Goal: Information Seeking & Learning: Find specific page/section

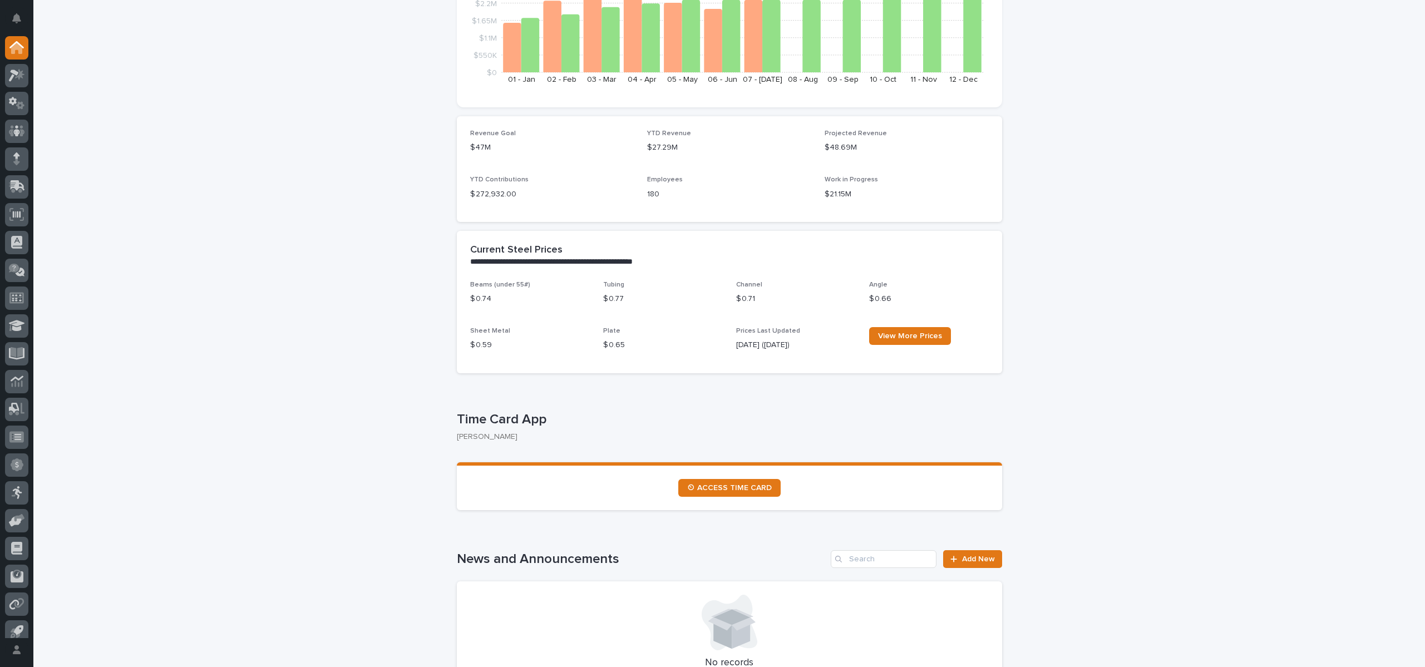
scroll to position [334, 0]
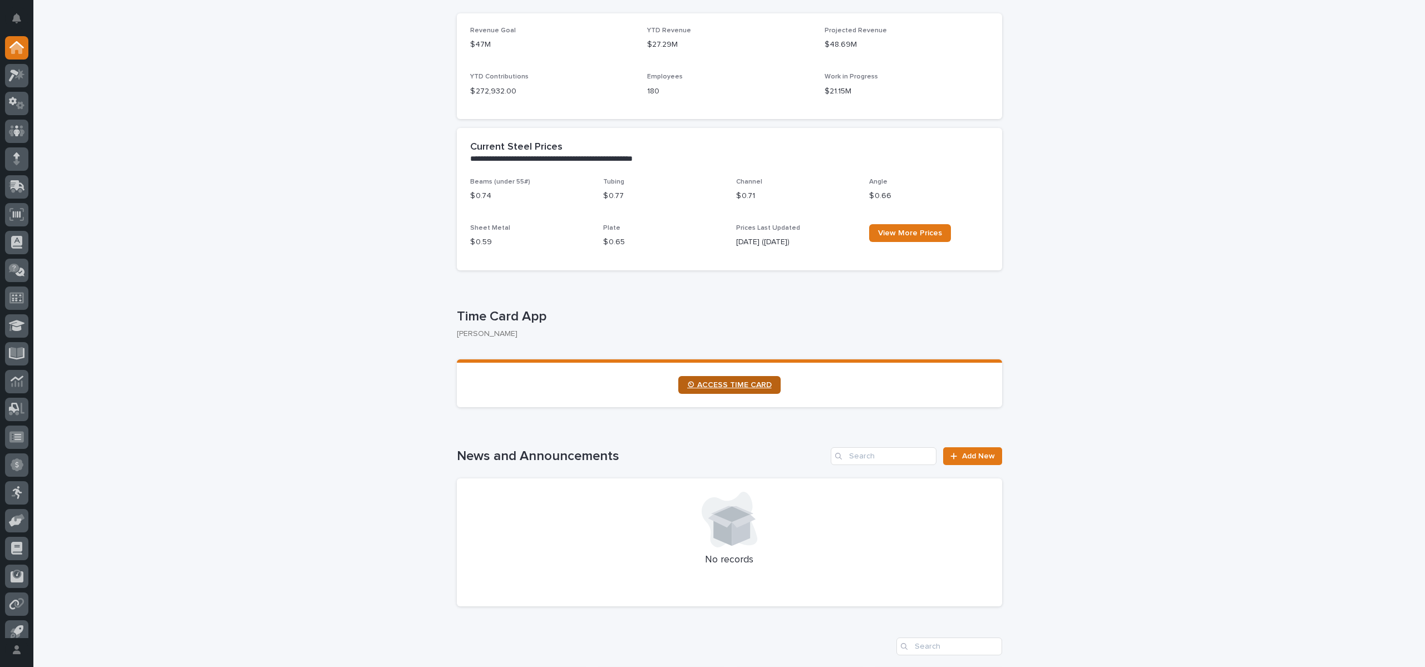
click at [731, 385] on span "⏲ ACCESS TIME CARD" at bounding box center [729, 385] width 85 height 8
click at [13, 76] on icon at bounding box center [14, 76] width 10 height 12
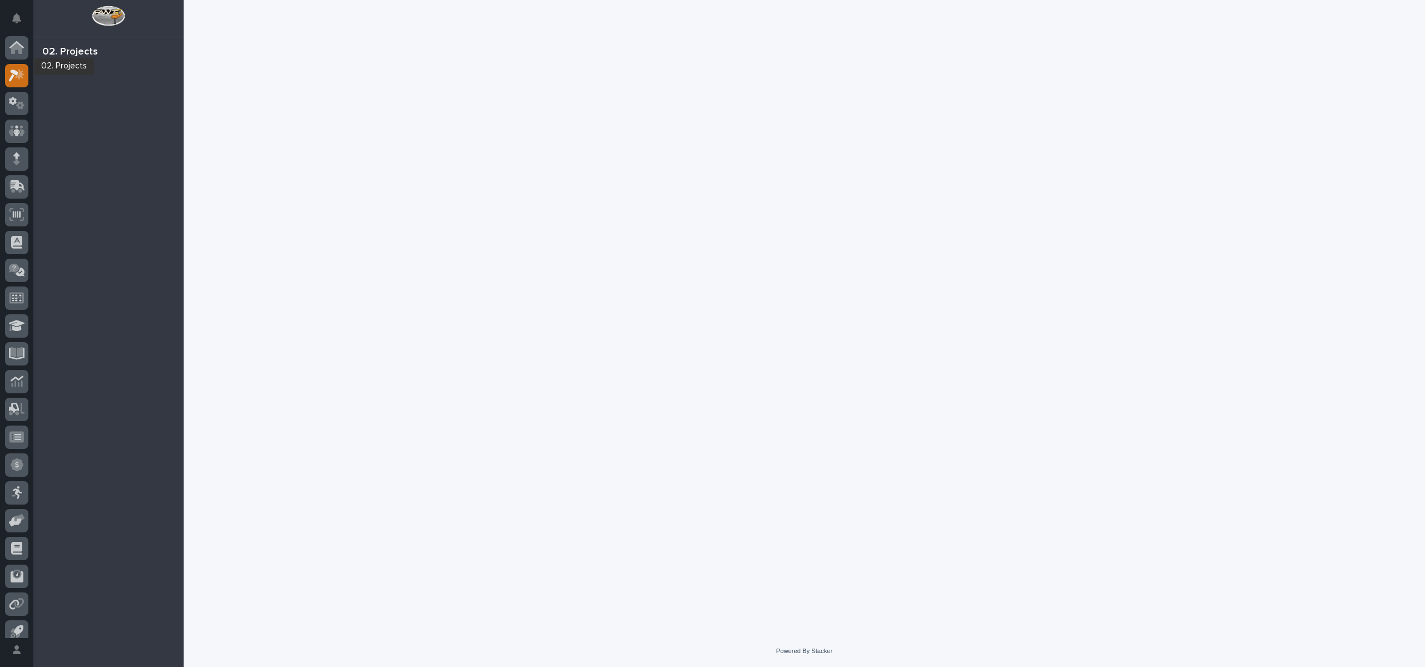
scroll to position [10, 0]
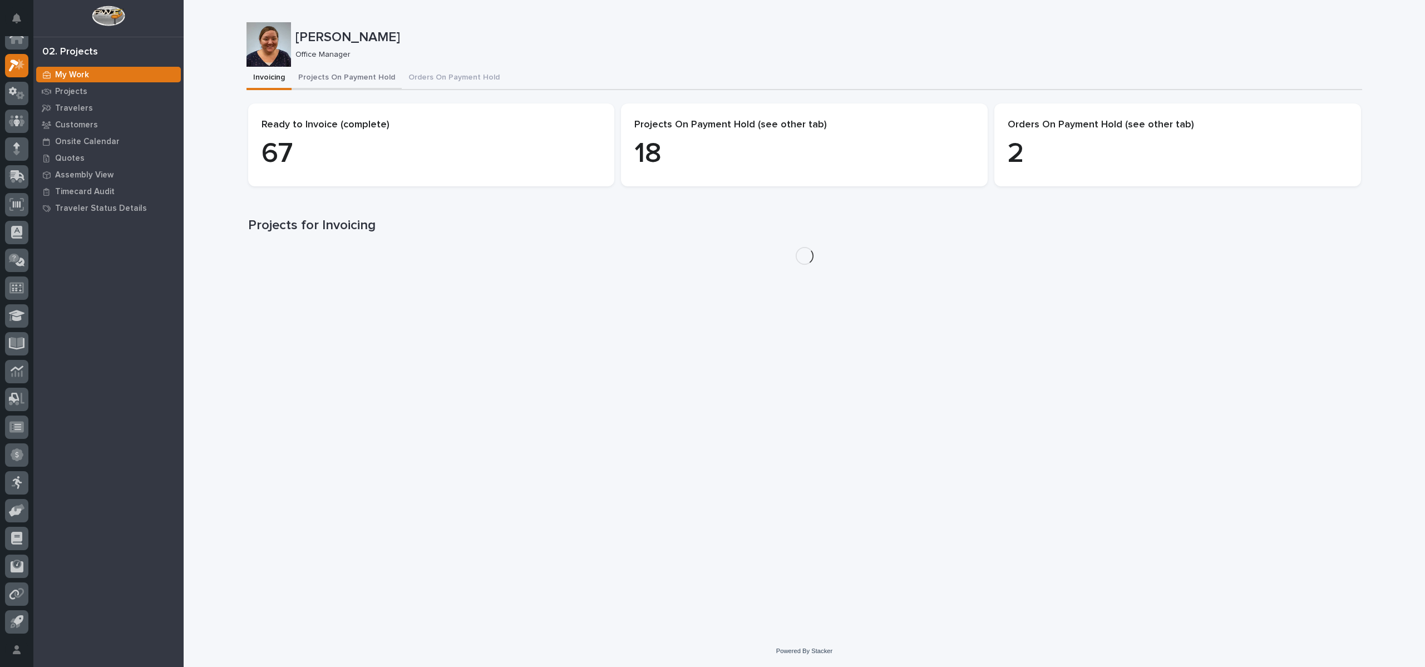
click at [373, 80] on button "Projects On Payment Hold" at bounding box center [347, 78] width 110 height 23
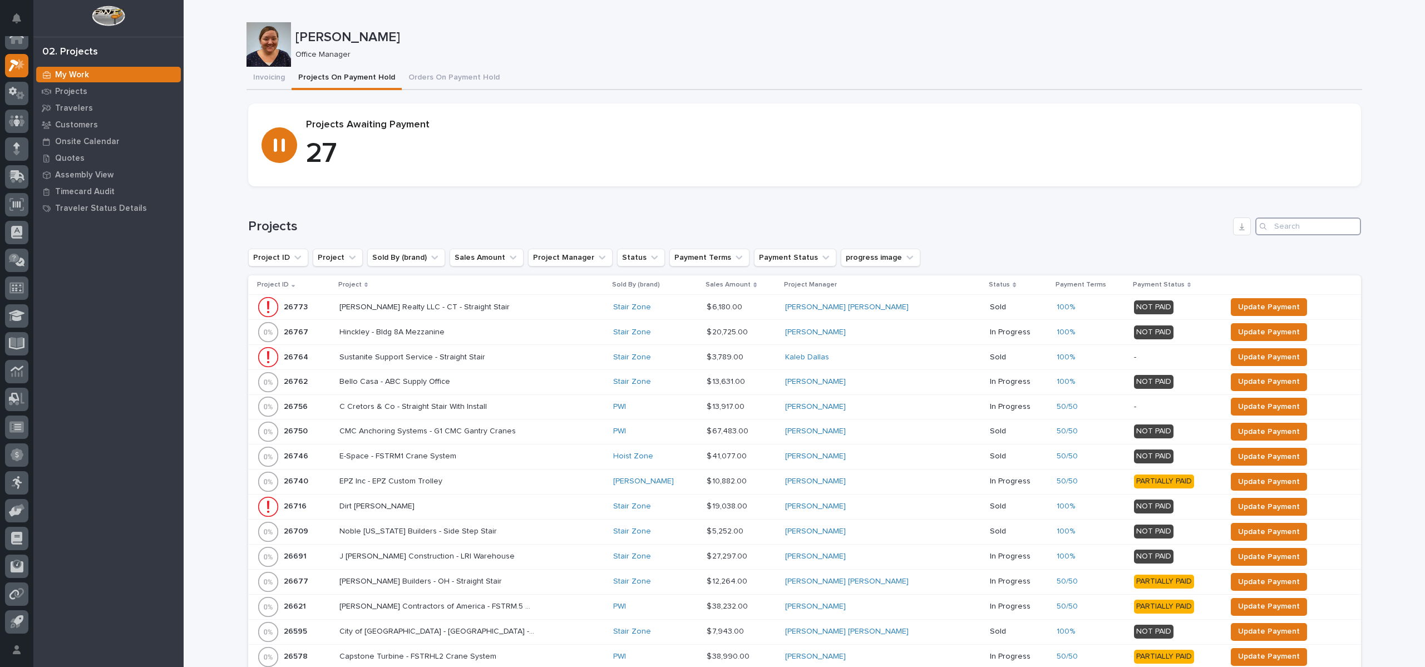
click at [1302, 225] on input "Search" at bounding box center [1309, 227] width 106 height 18
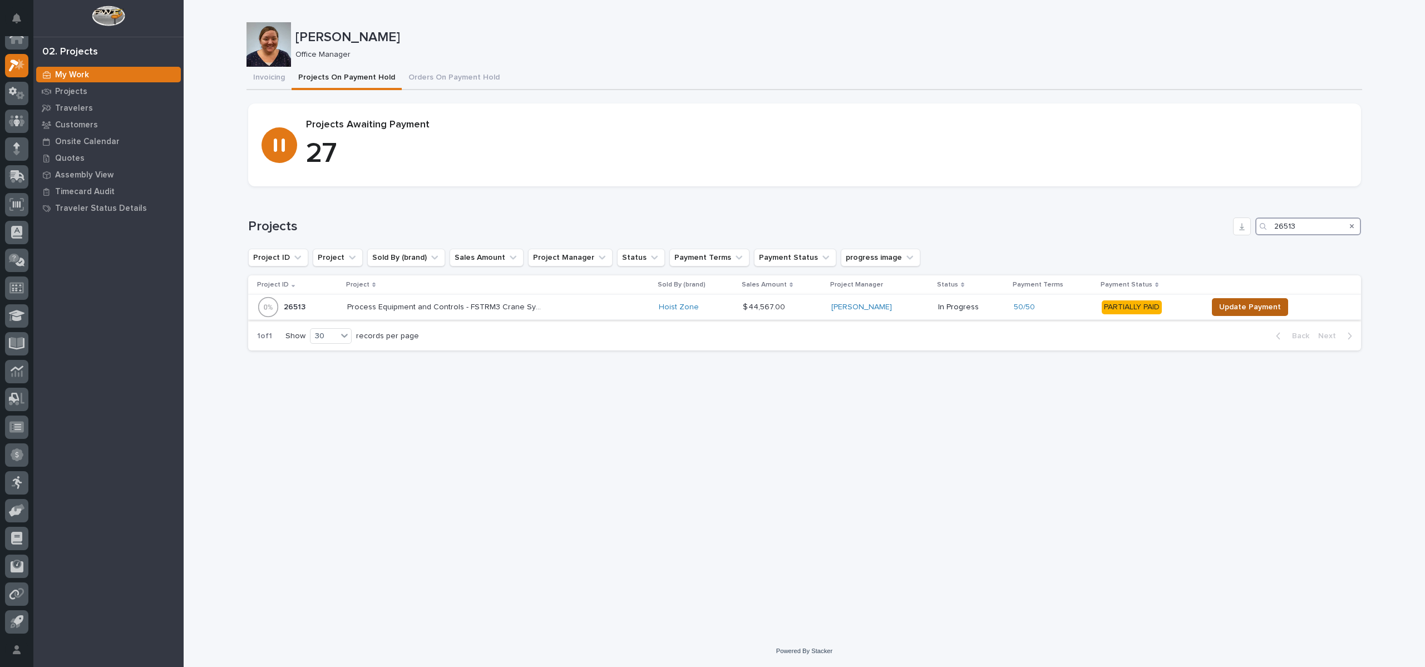
type input "26513"
click at [1253, 304] on span "Update Payment" at bounding box center [1250, 307] width 62 height 13
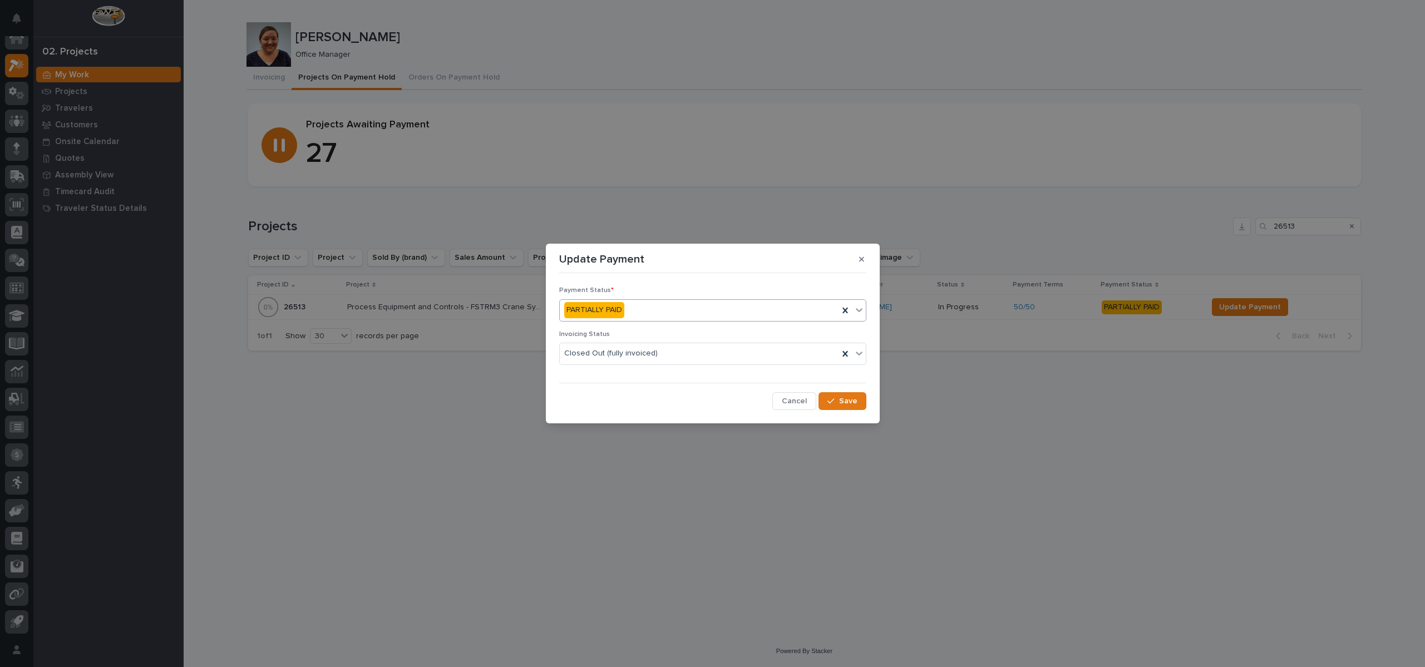
click at [630, 313] on div "PARTIALLY PAID" at bounding box center [699, 310] width 279 height 18
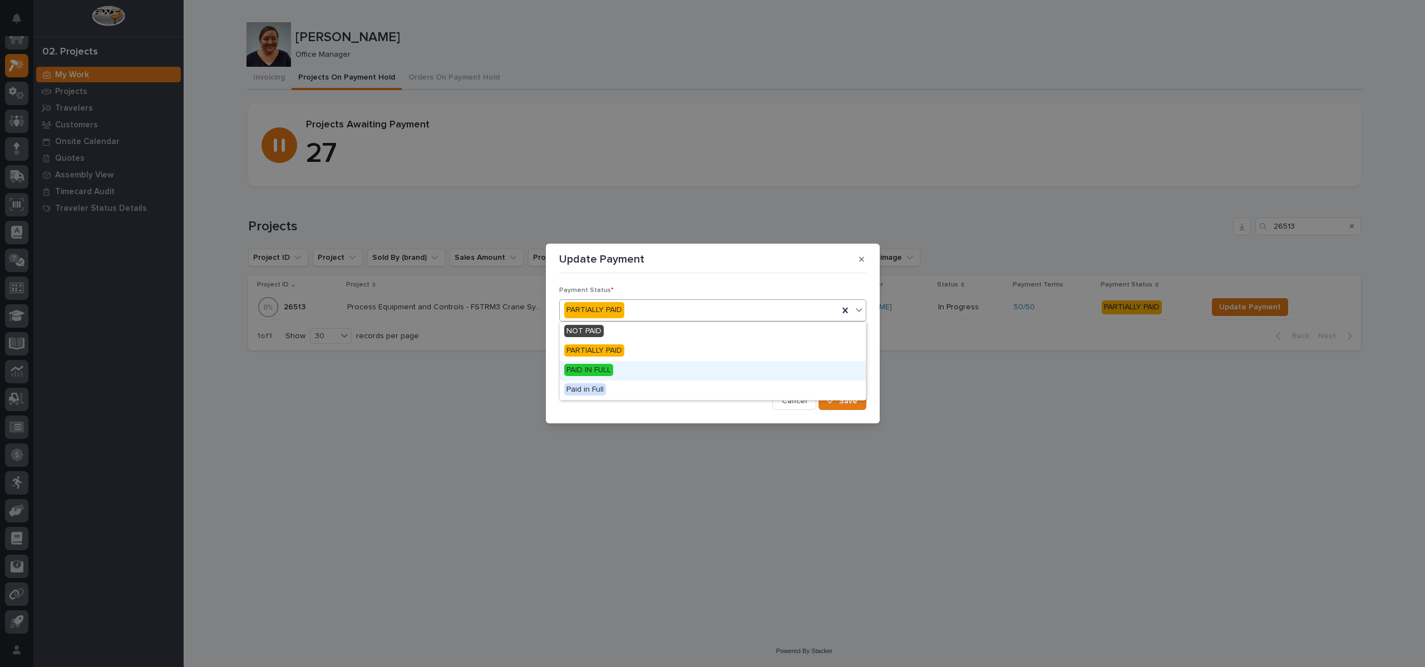
click at [611, 367] on span "PAID IN FULL" at bounding box center [588, 370] width 49 height 12
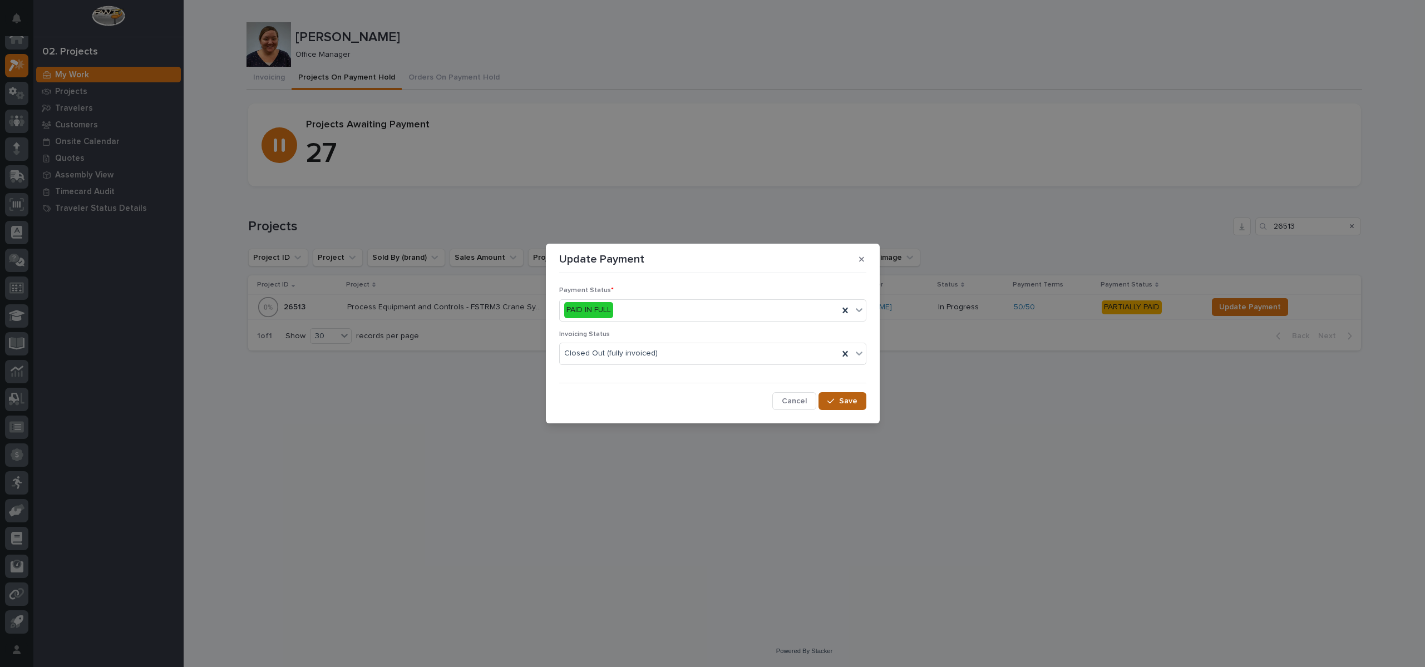
click at [834, 406] on button "Save" at bounding box center [842, 401] width 47 height 18
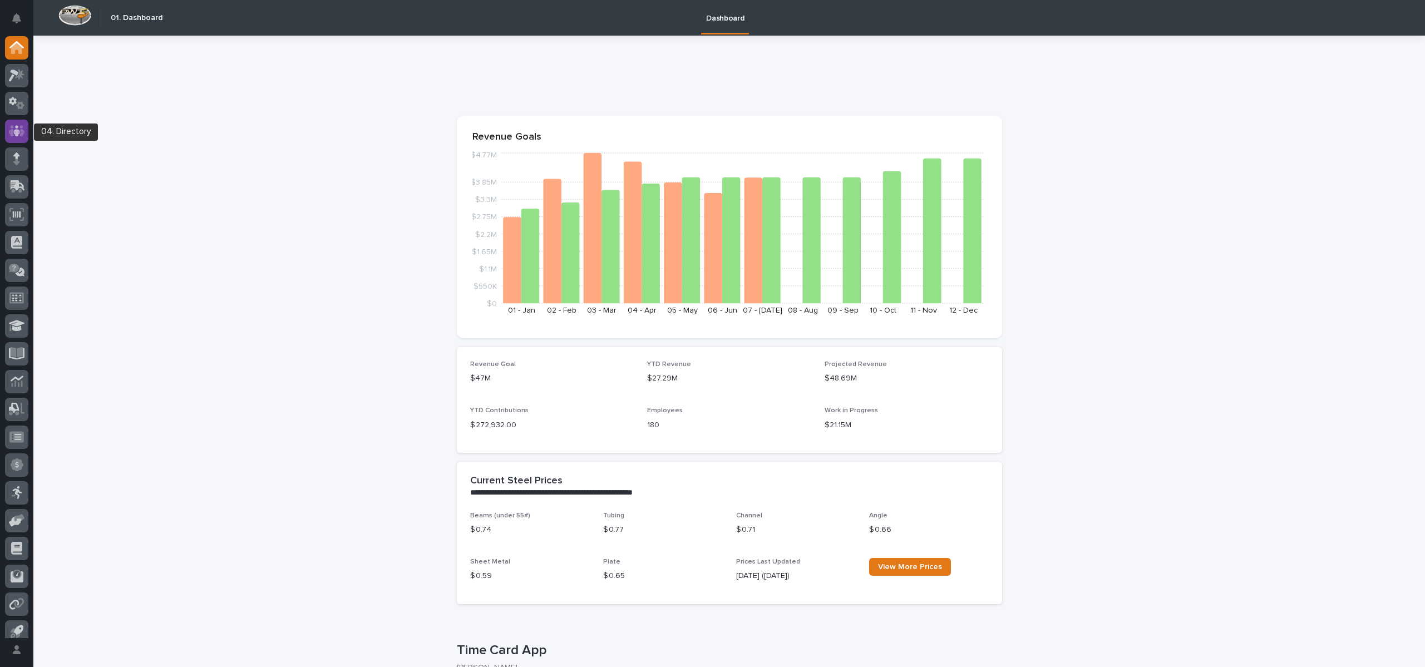
click at [25, 127] on div at bounding box center [16, 131] width 23 height 23
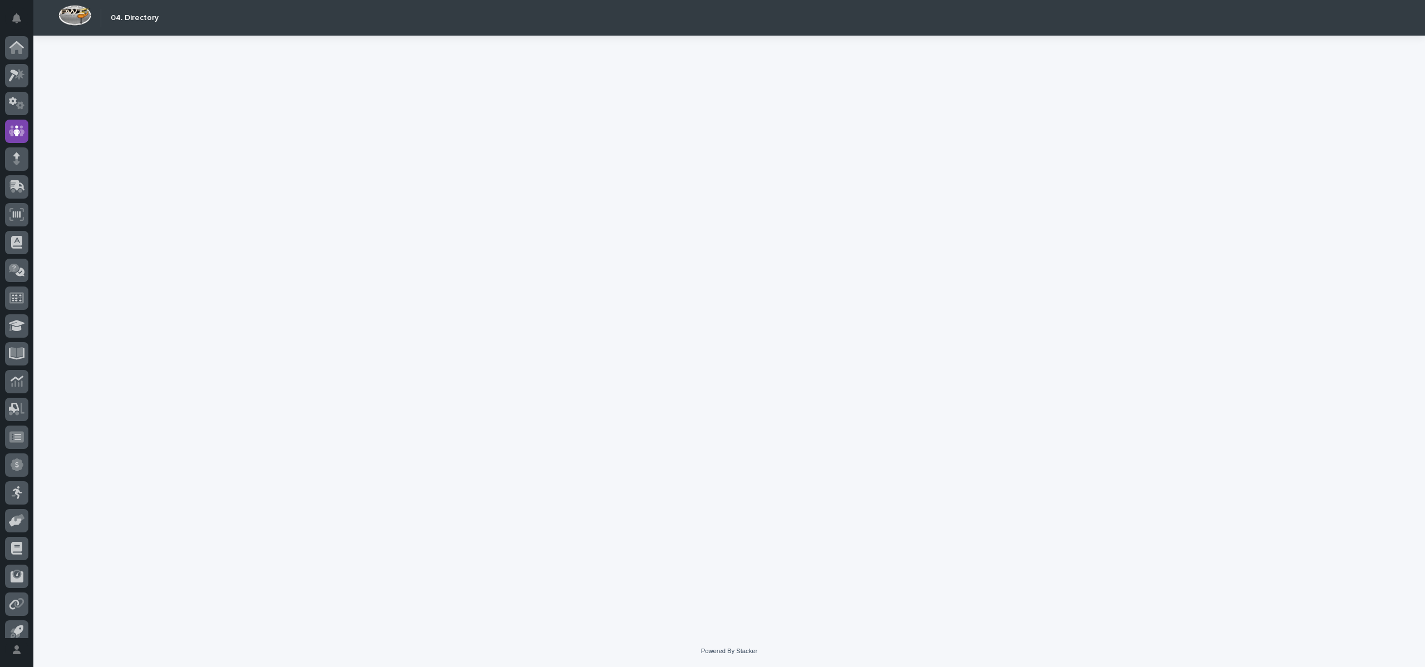
scroll to position [10, 0]
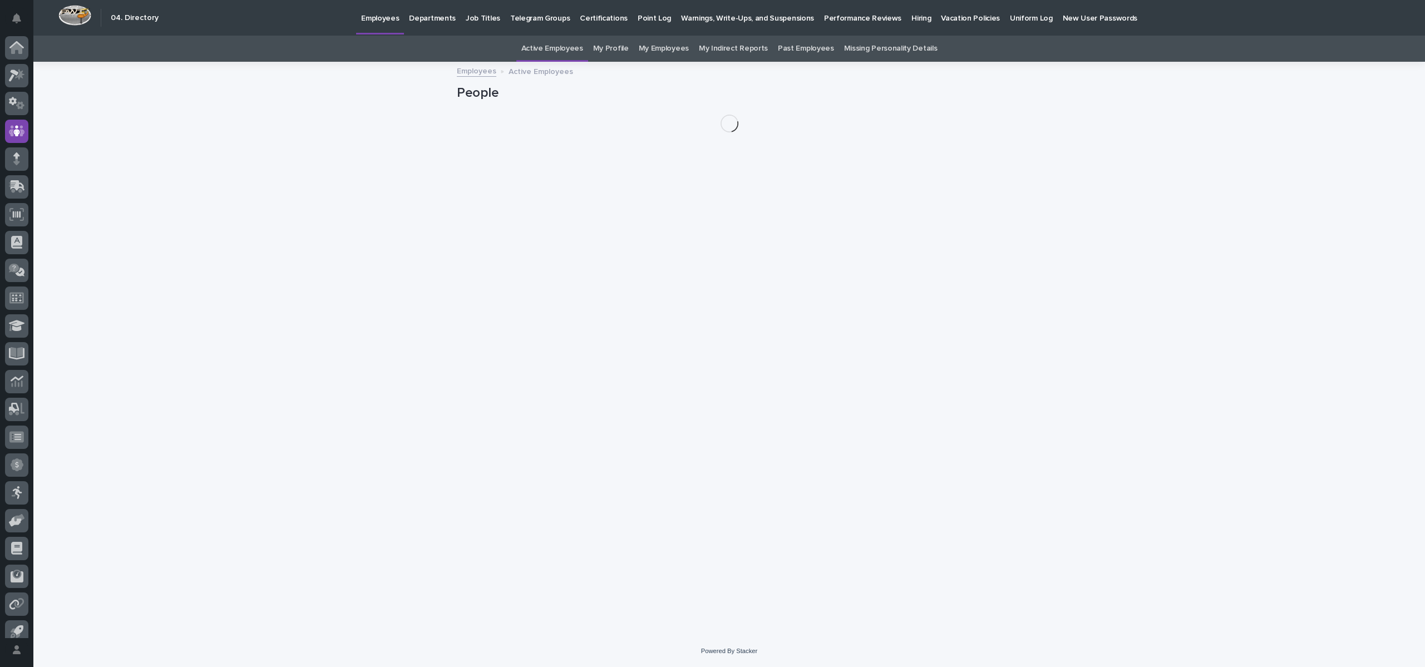
scroll to position [10, 0]
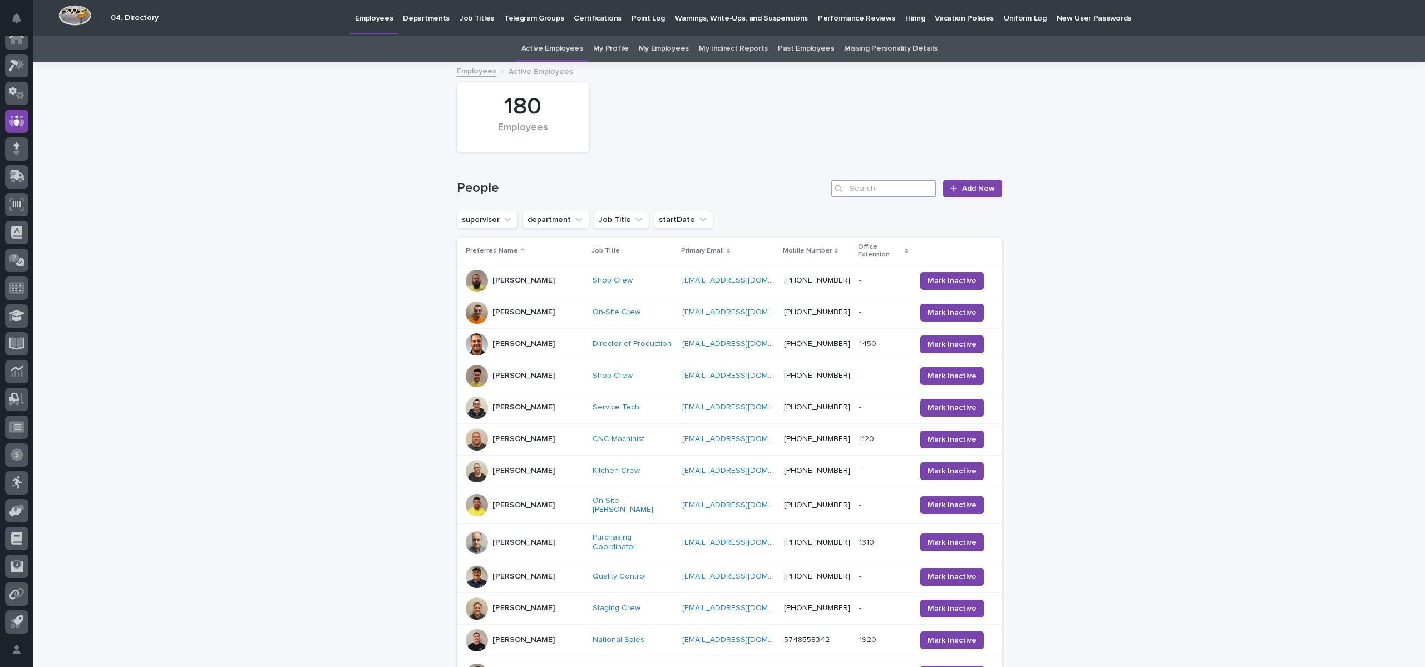
click at [869, 196] on input "Search" at bounding box center [884, 189] width 106 height 18
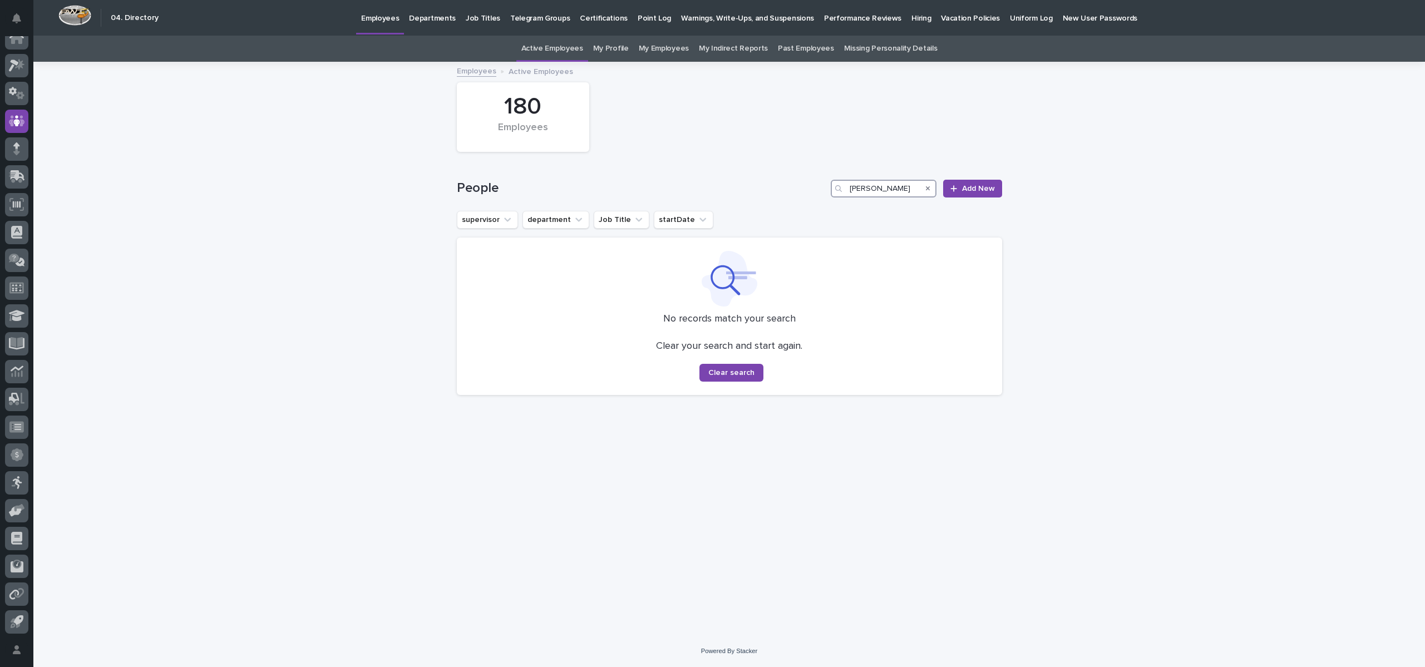
type input "gunter"
click at [464, 73] on link "Employees" at bounding box center [477, 70] width 40 height 13
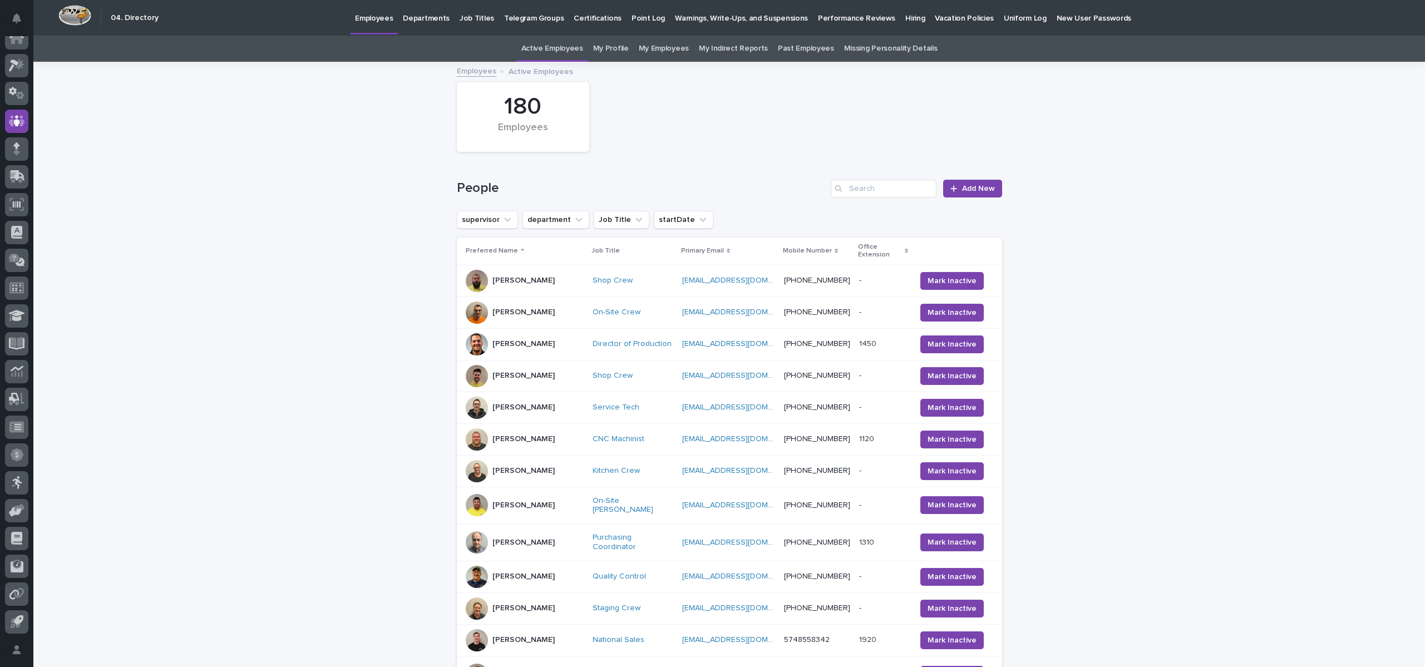
click at [567, 47] on link "Active Employees" at bounding box center [553, 49] width 62 height 26
click at [809, 46] on link "Past Employees" at bounding box center [806, 49] width 56 height 26
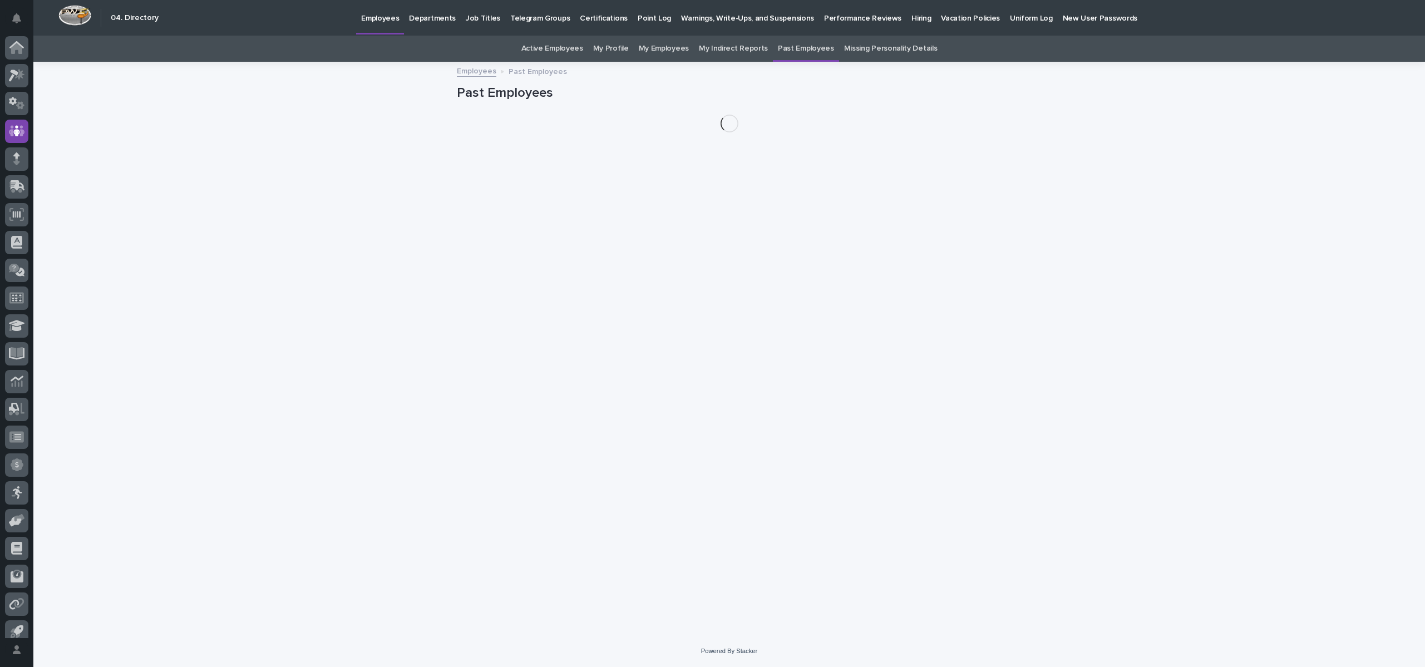
scroll to position [10, 0]
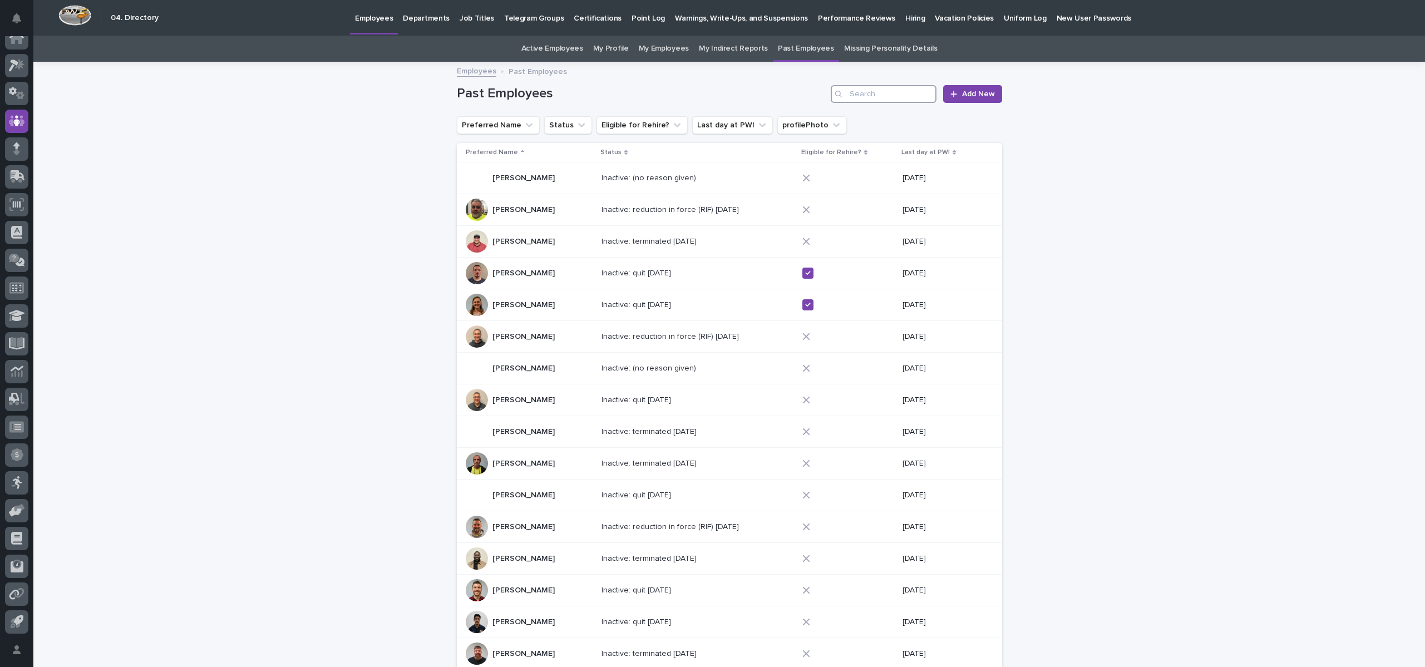
click at [879, 101] on input "Search" at bounding box center [884, 94] width 106 height 18
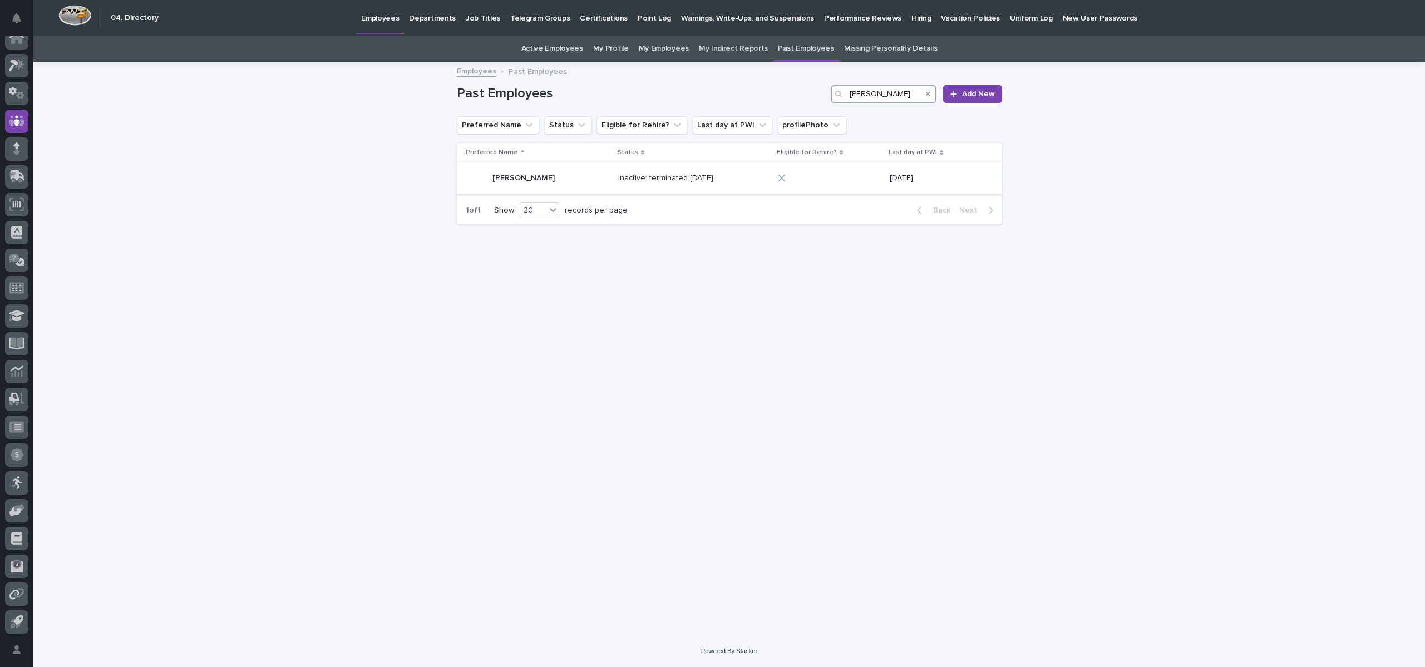
type input "gunter"
click at [518, 176] on p "Hayden Gunter" at bounding box center [525, 177] width 65 height 12
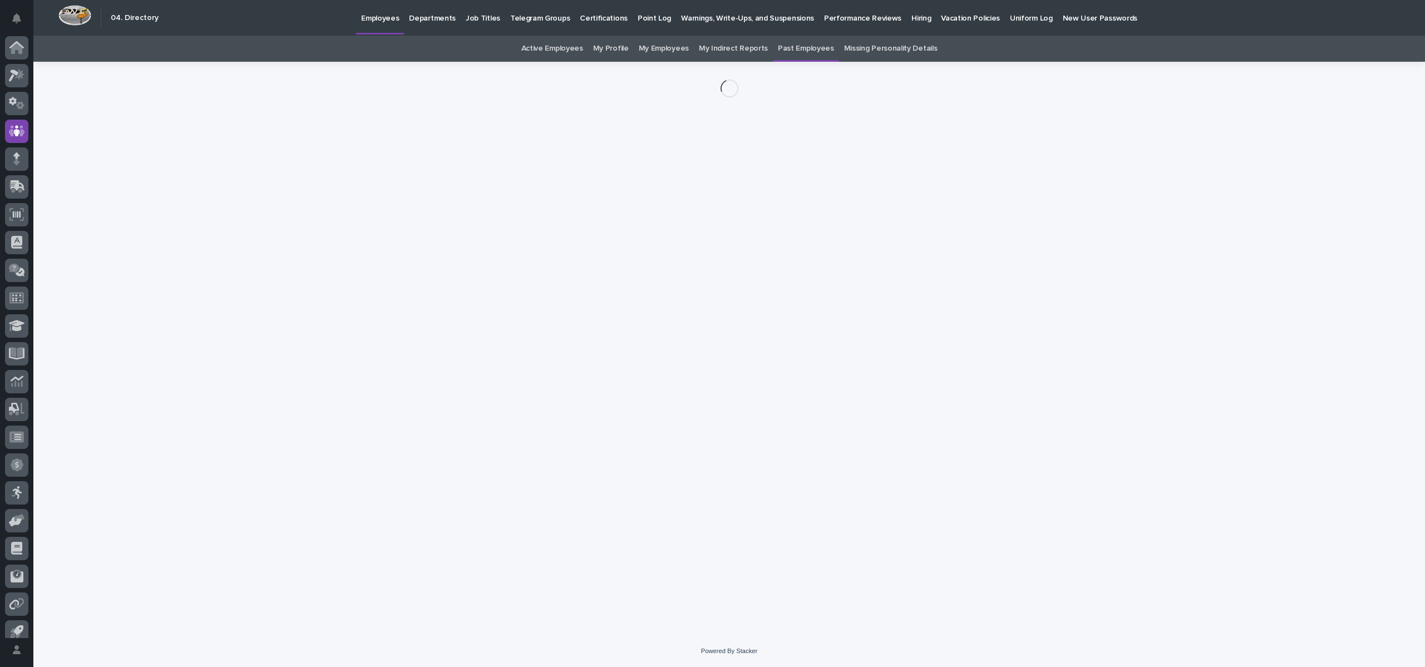
scroll to position [10, 0]
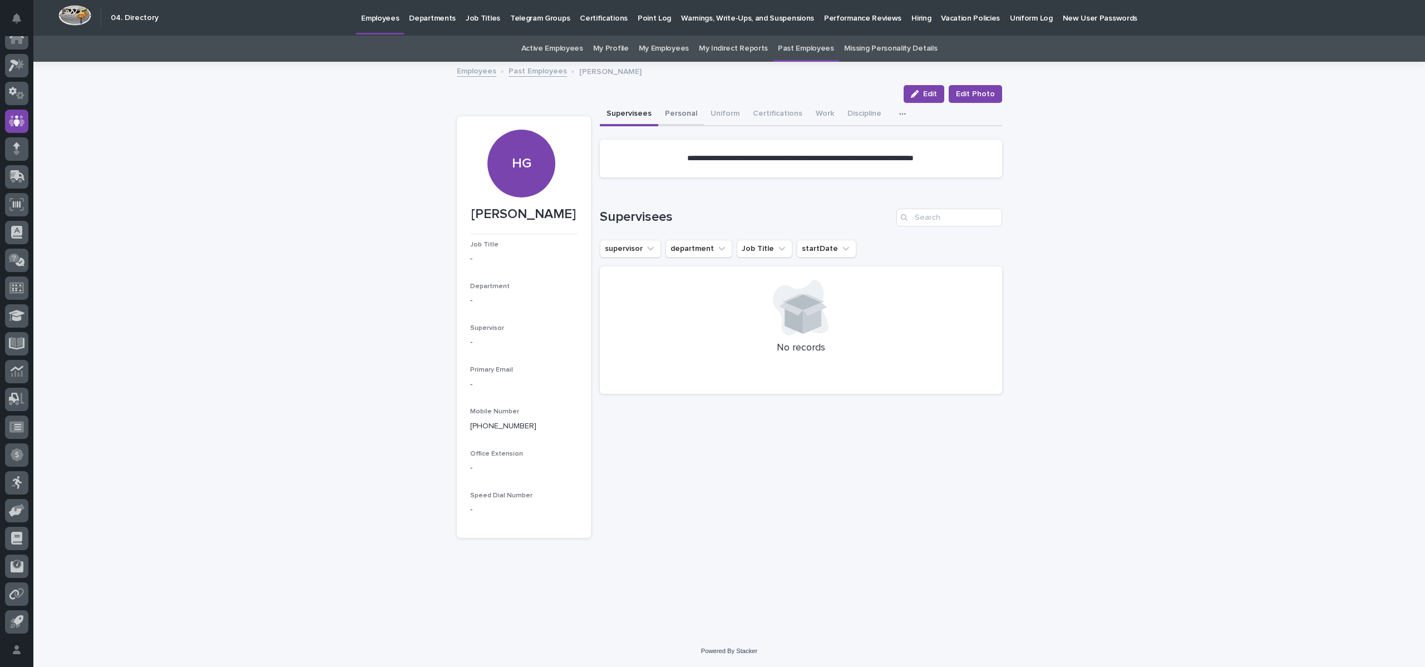
click at [681, 113] on button "Personal" at bounding box center [681, 114] width 46 height 23
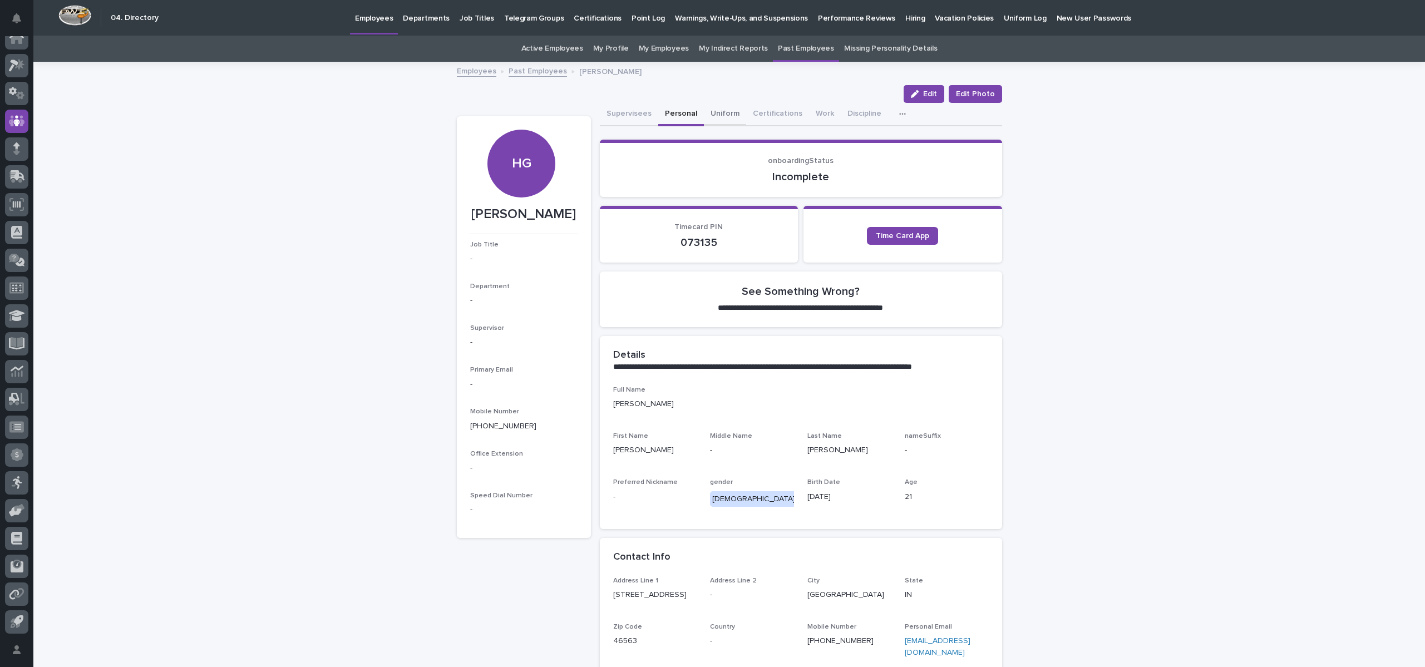
click at [724, 112] on button "Uniform" at bounding box center [725, 114] width 42 height 23
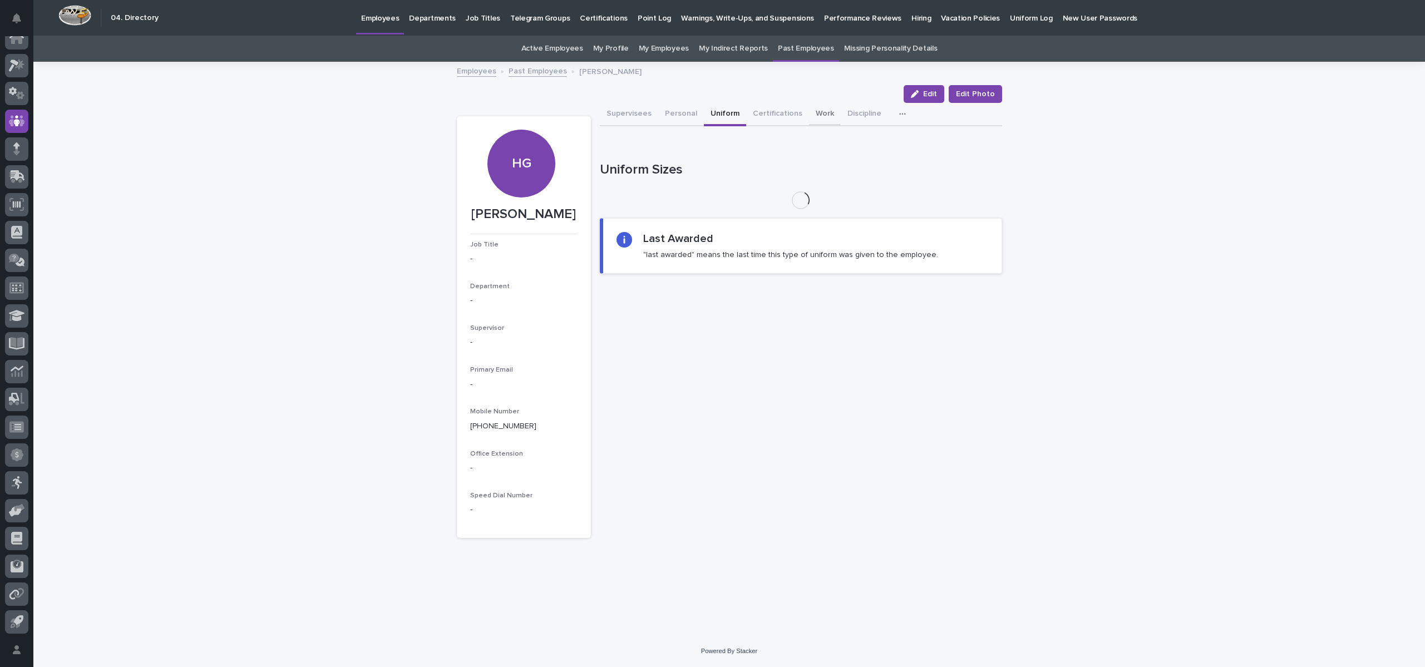
click at [815, 109] on button "Work" at bounding box center [825, 114] width 32 height 23
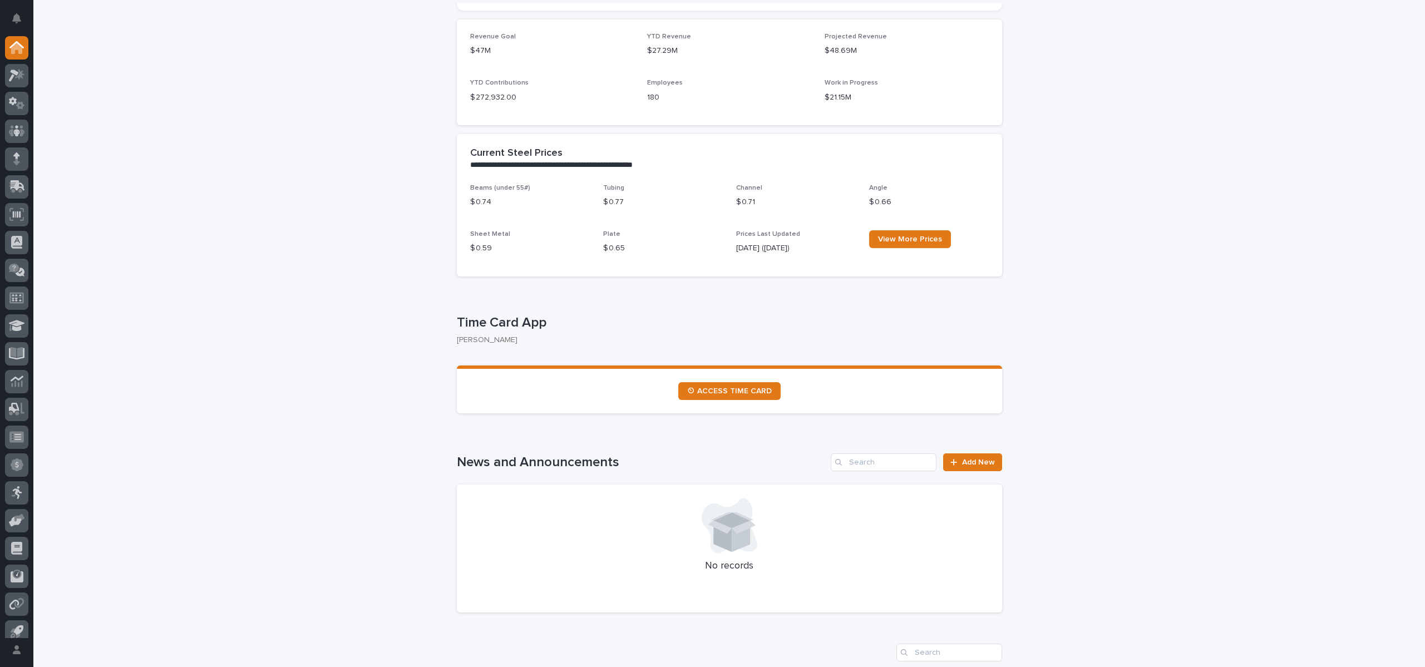
scroll to position [334, 0]
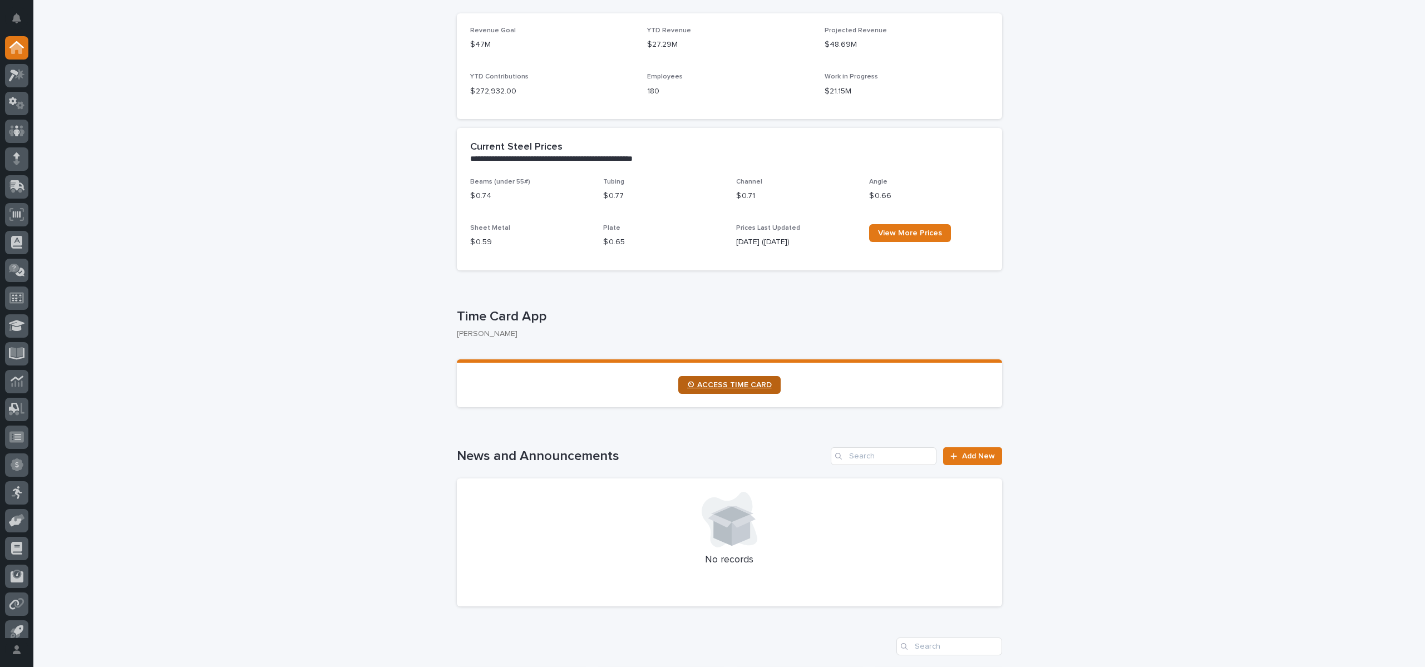
click at [741, 380] on link "⏲ ACCESS TIME CARD" at bounding box center [729, 385] width 102 height 18
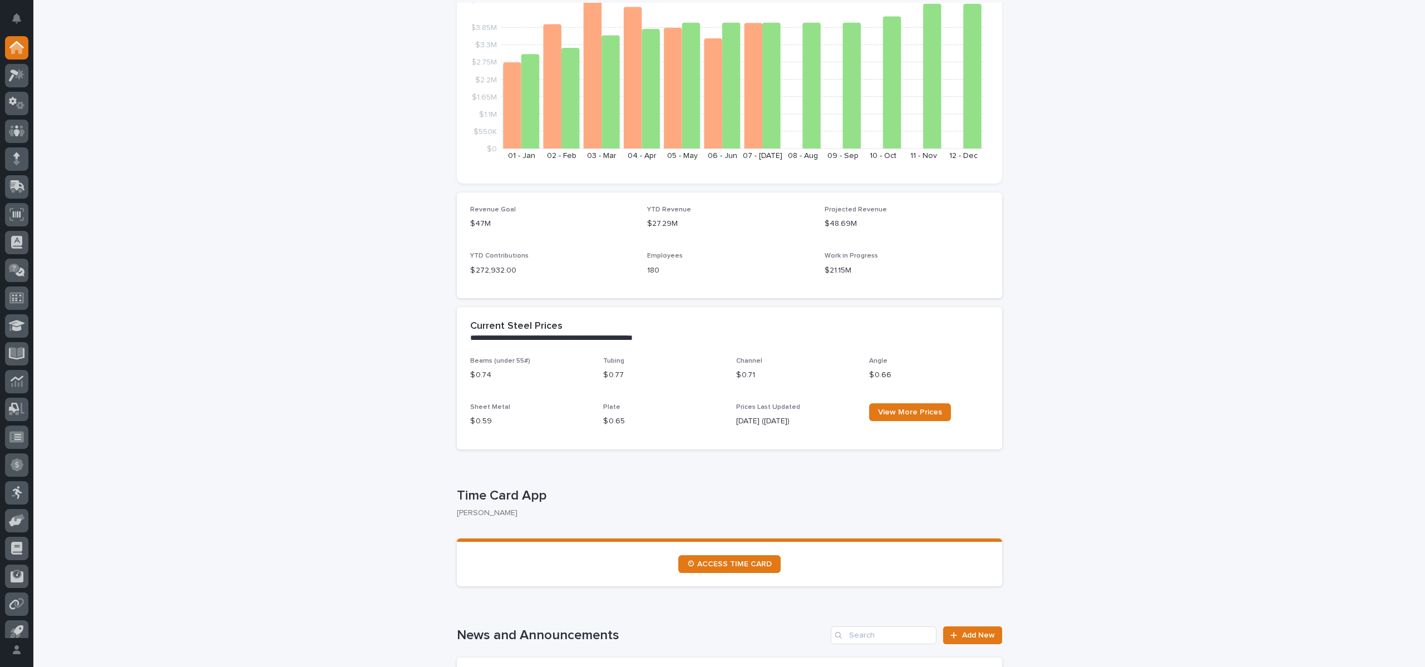
scroll to position [167, 0]
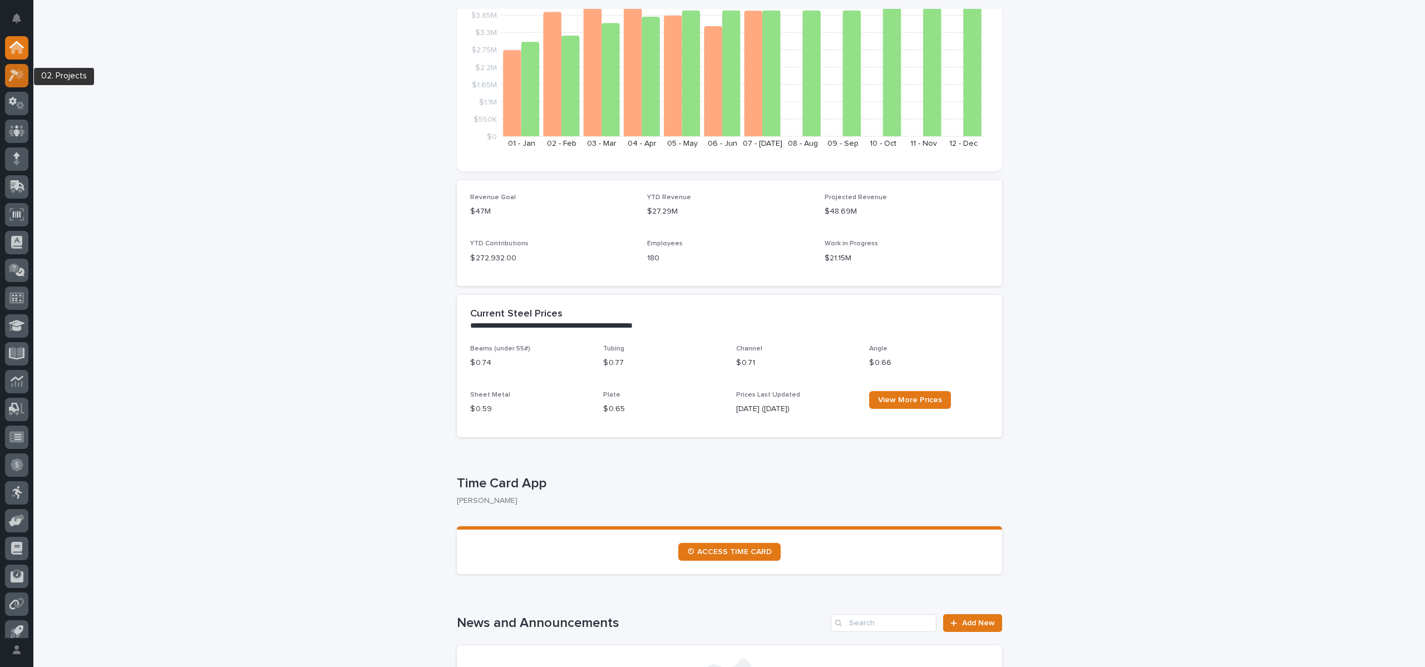
click at [6, 78] on div at bounding box center [16, 75] width 23 height 23
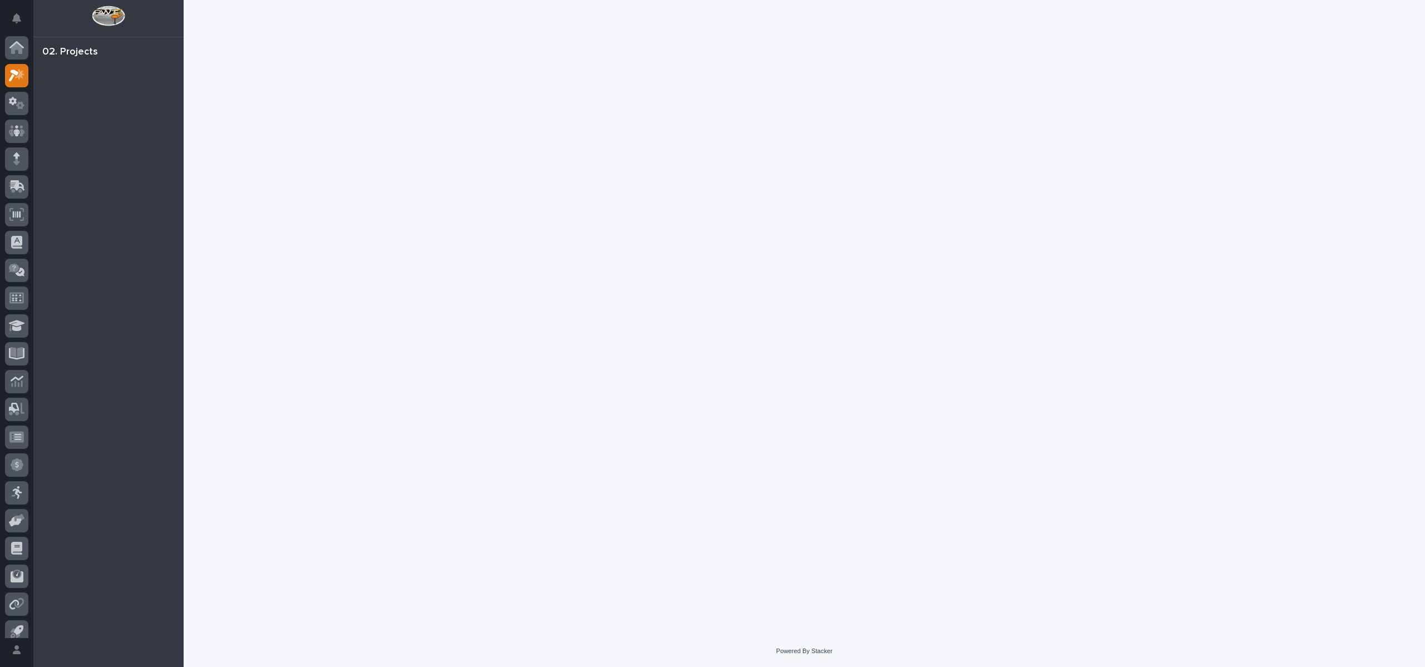
scroll to position [10, 0]
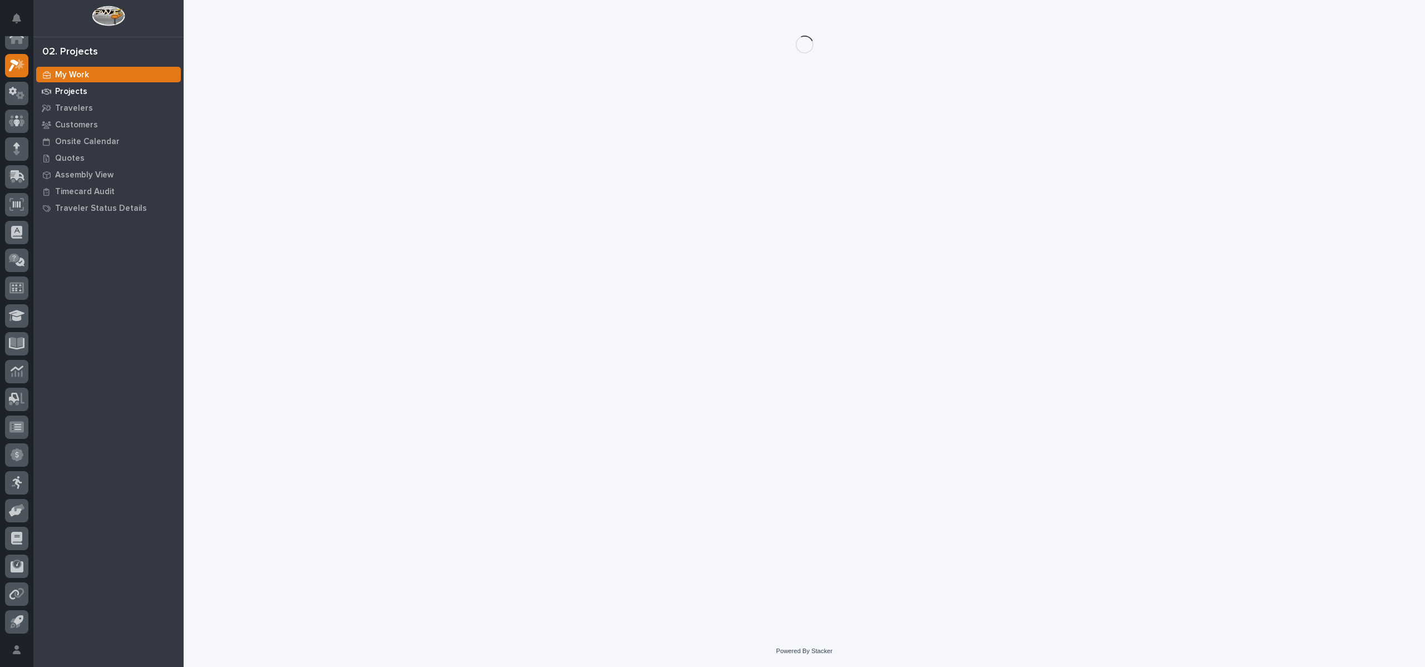
click at [75, 94] on p "Projects" at bounding box center [71, 92] width 32 height 10
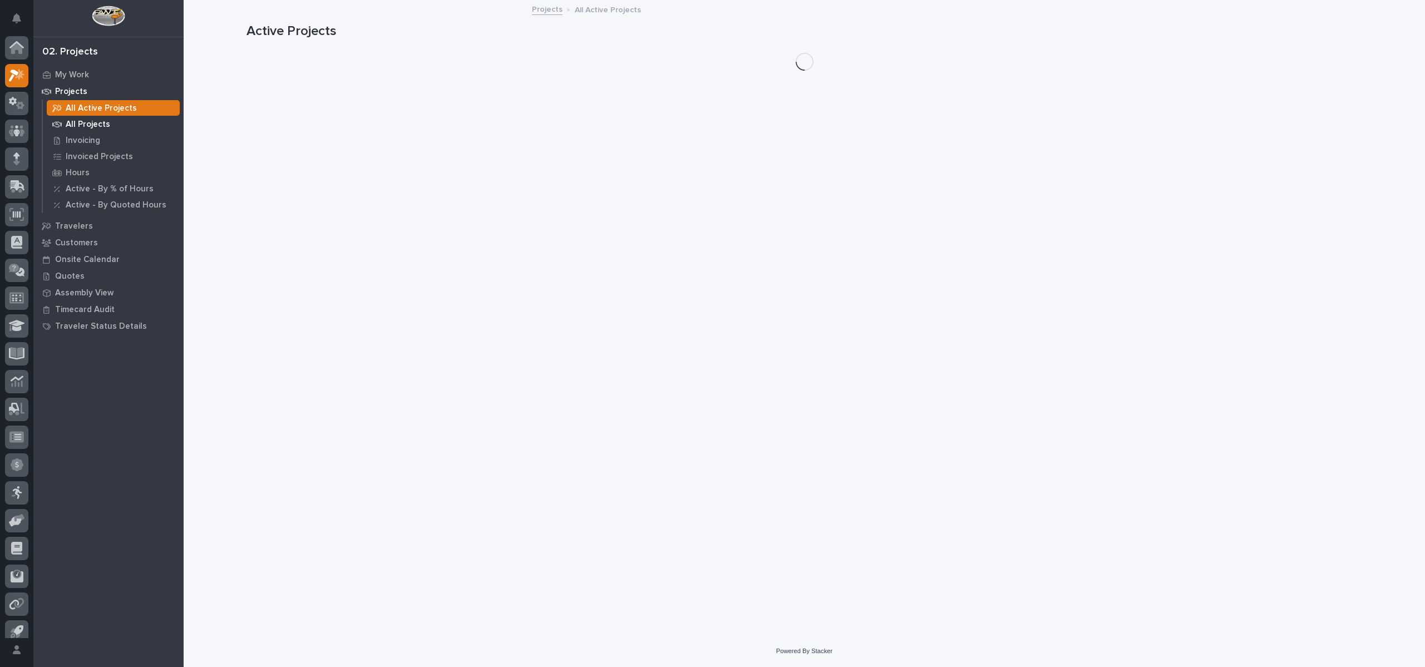
scroll to position [10, 0]
click at [75, 120] on p "All Projects" at bounding box center [88, 125] width 45 height 10
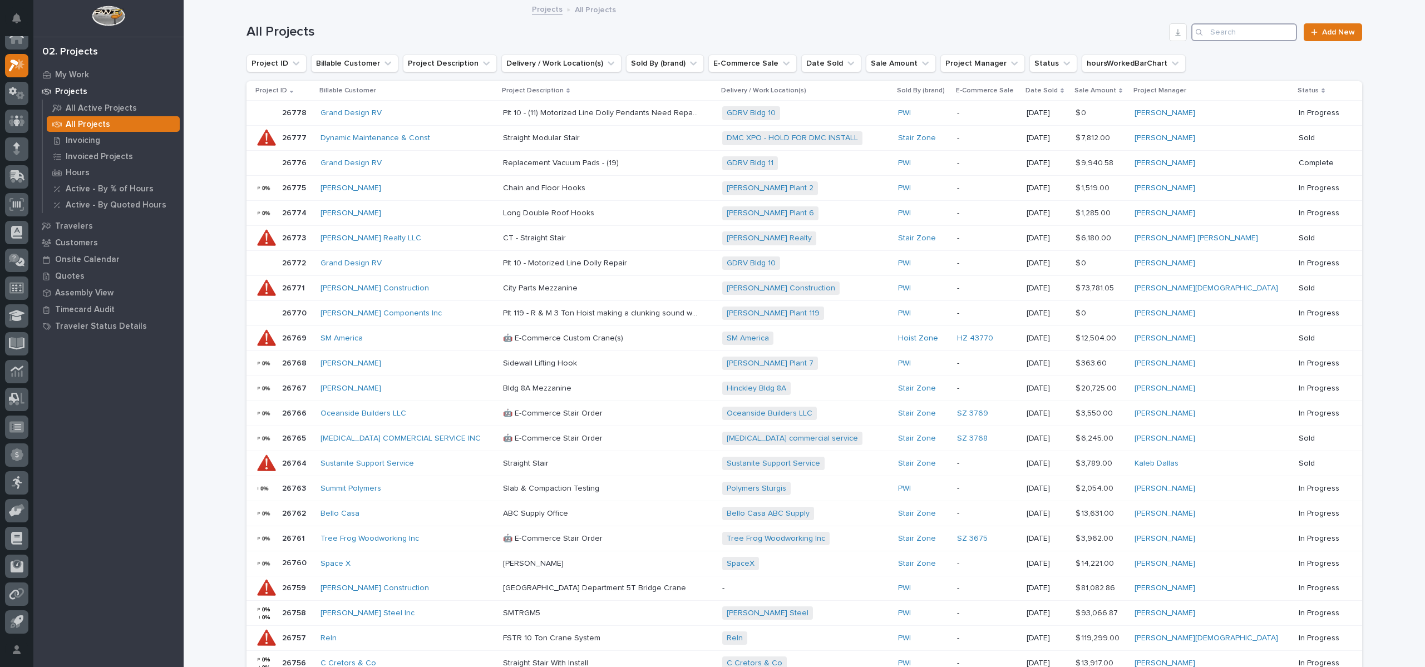
click at [1237, 24] on input "Search" at bounding box center [1245, 32] width 106 height 18
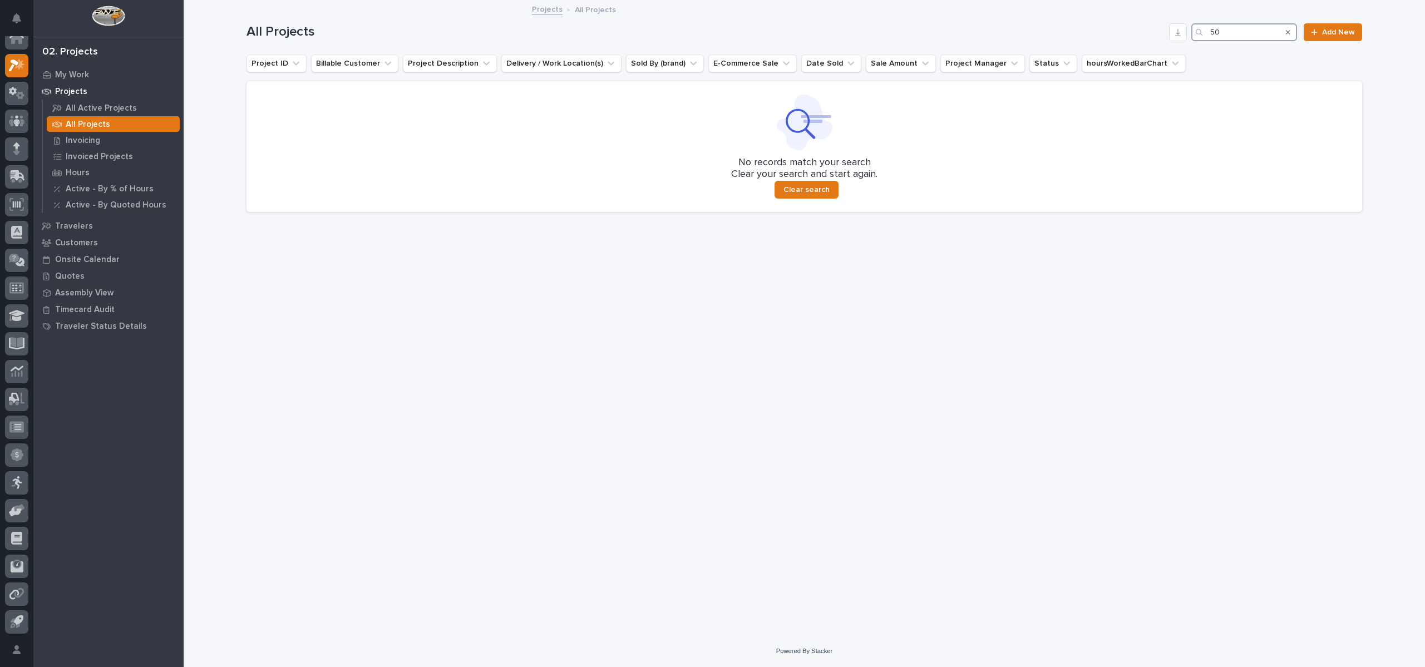
type input "5"
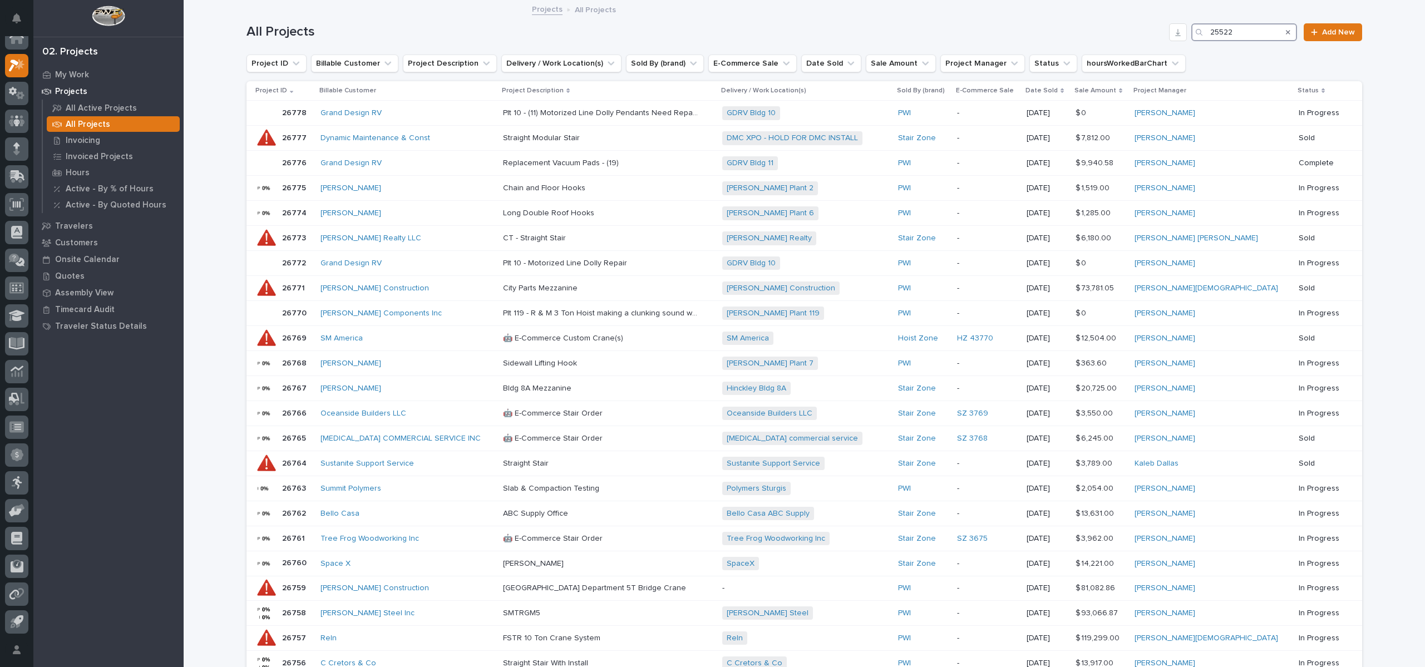
type input "25522"
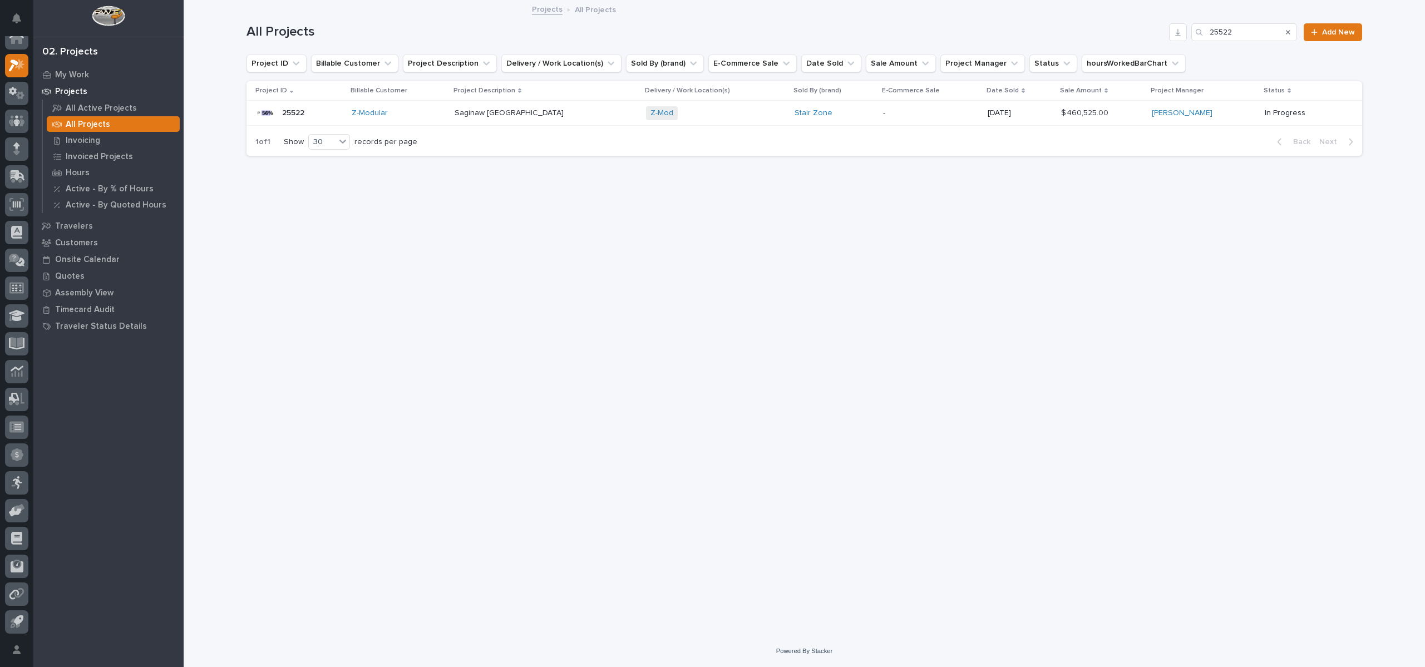
click at [301, 115] on p "25522" at bounding box center [294, 112] width 24 height 12
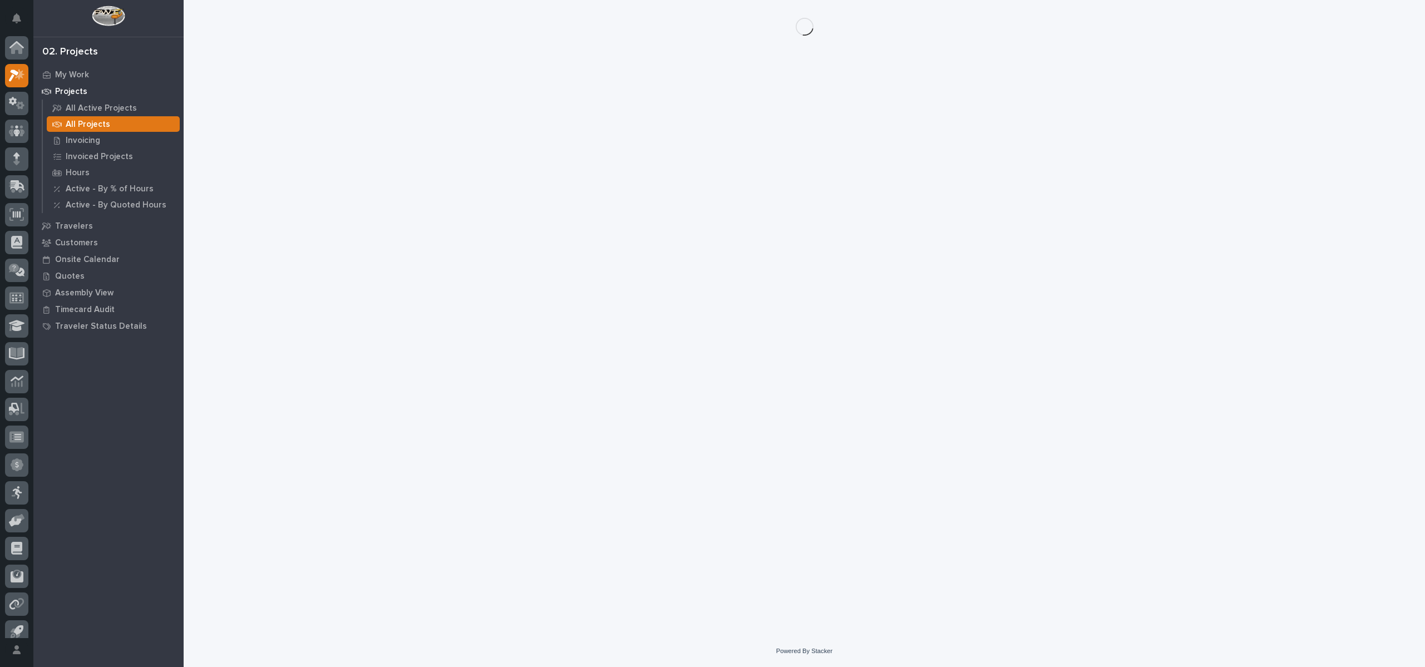
scroll to position [10, 0]
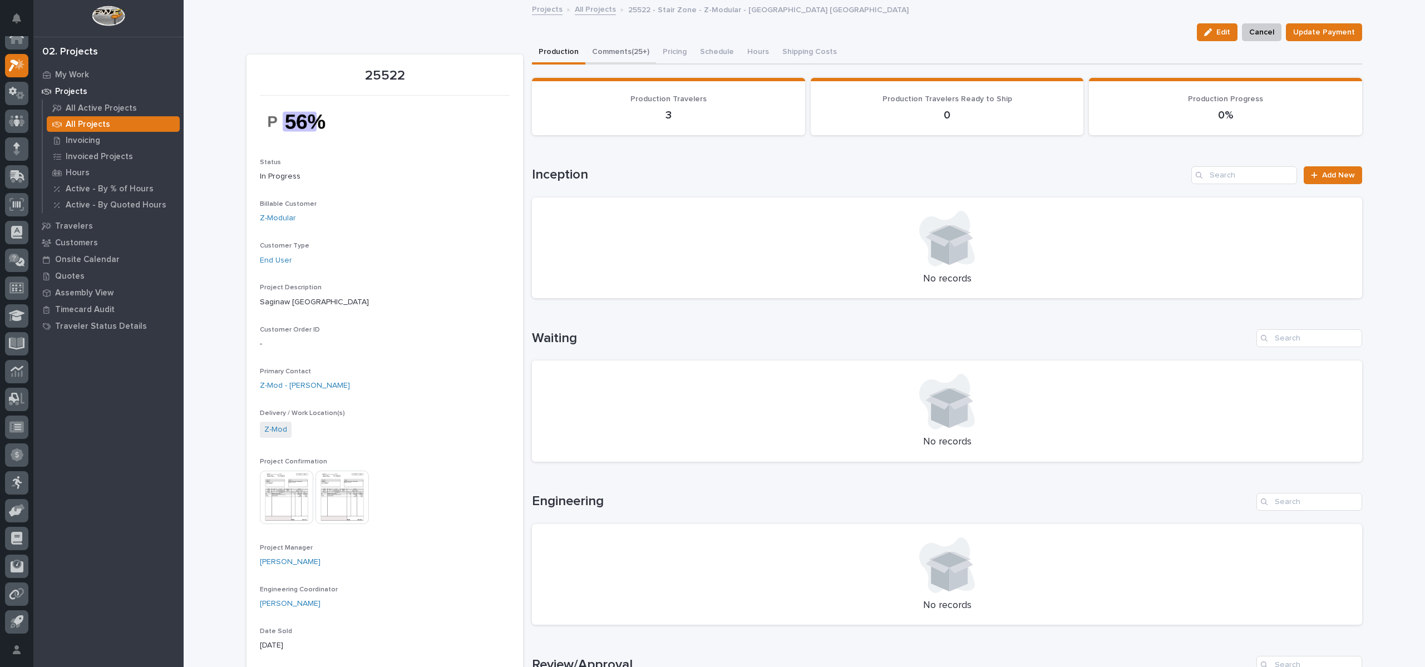
click at [598, 52] on button "Comments (25+)" at bounding box center [621, 52] width 71 height 23
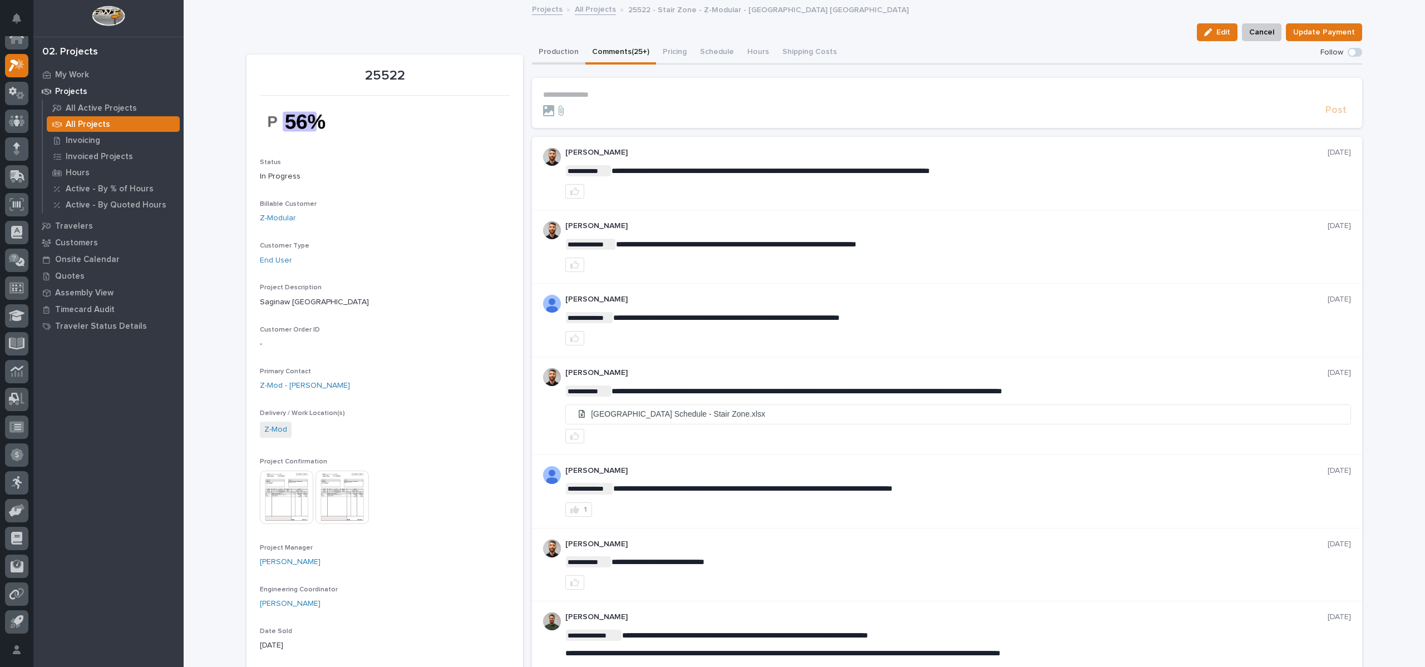
click at [564, 53] on button "Production" at bounding box center [558, 52] width 53 height 23
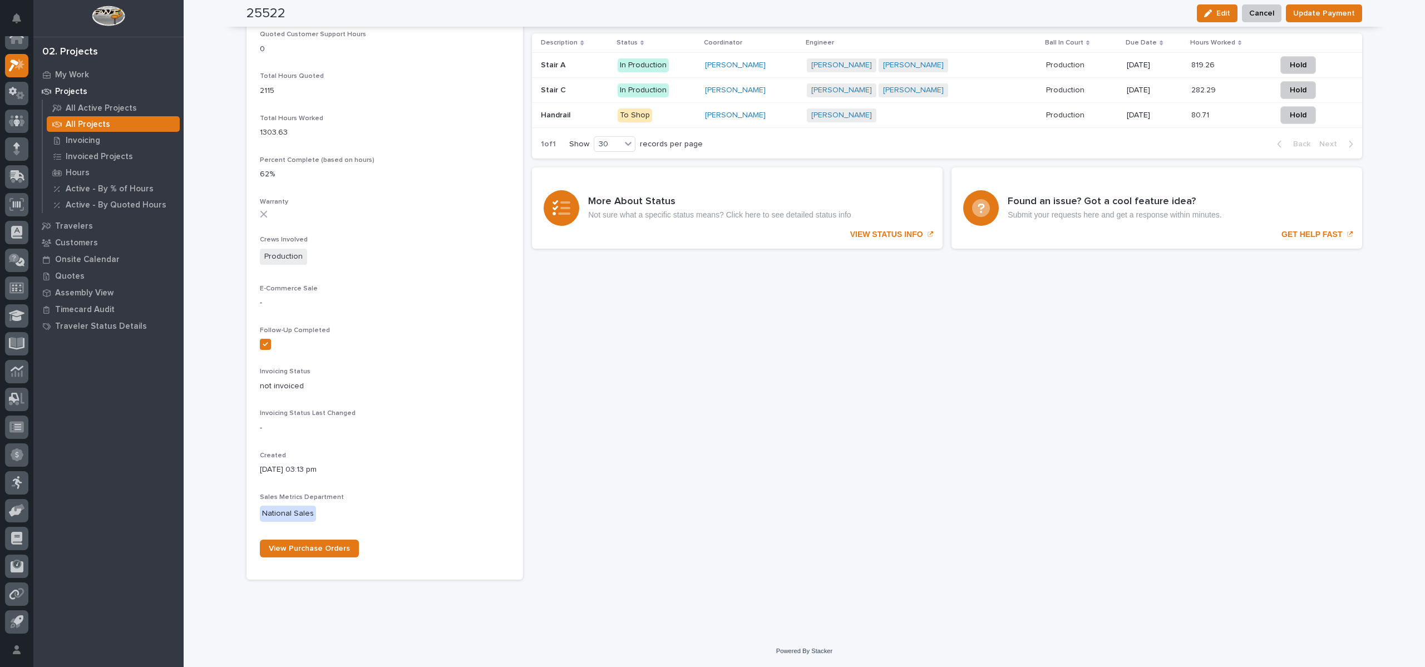
scroll to position [677, 0]
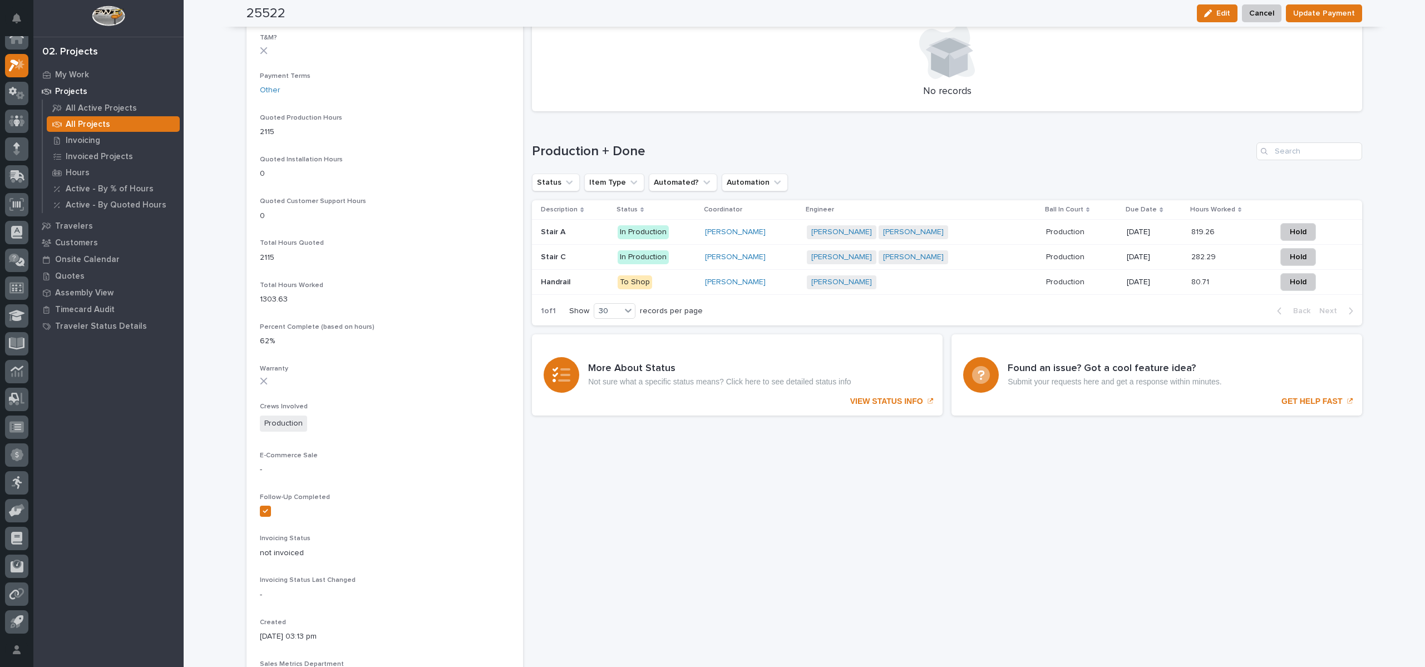
click at [563, 250] on div "Stair C Stair C" at bounding box center [575, 257] width 68 height 18
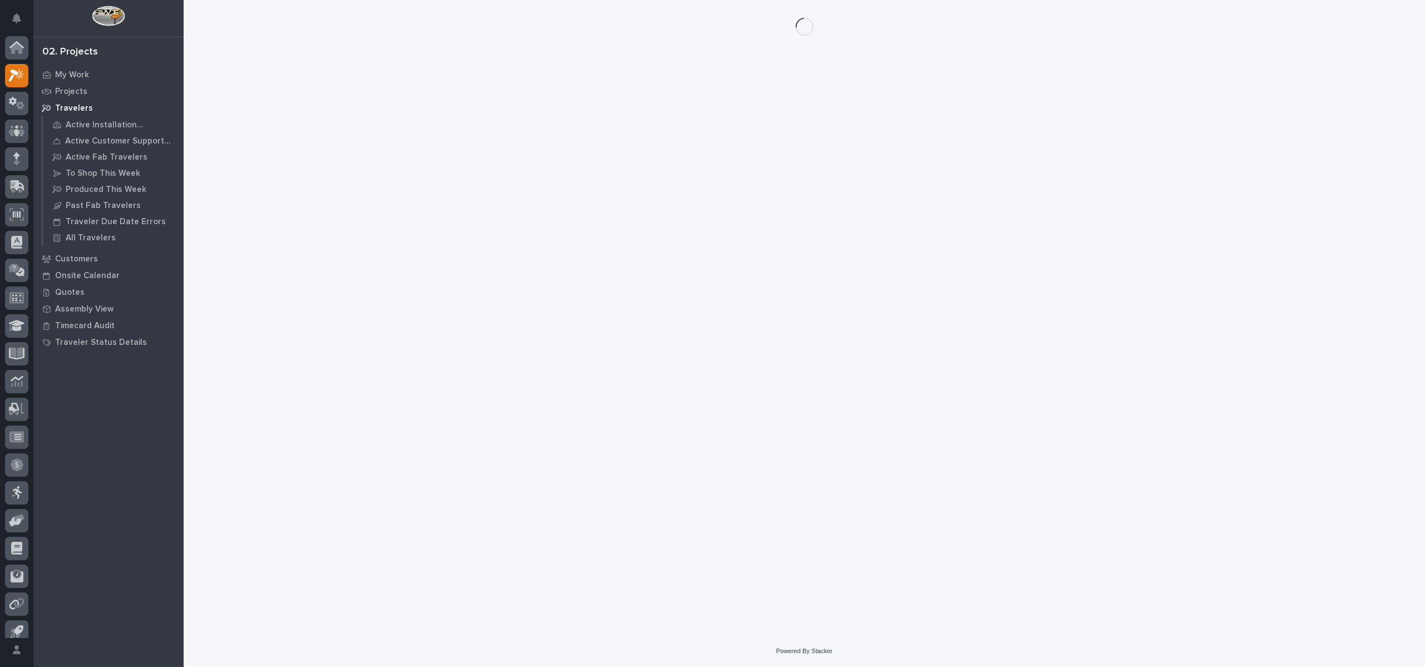
scroll to position [10, 0]
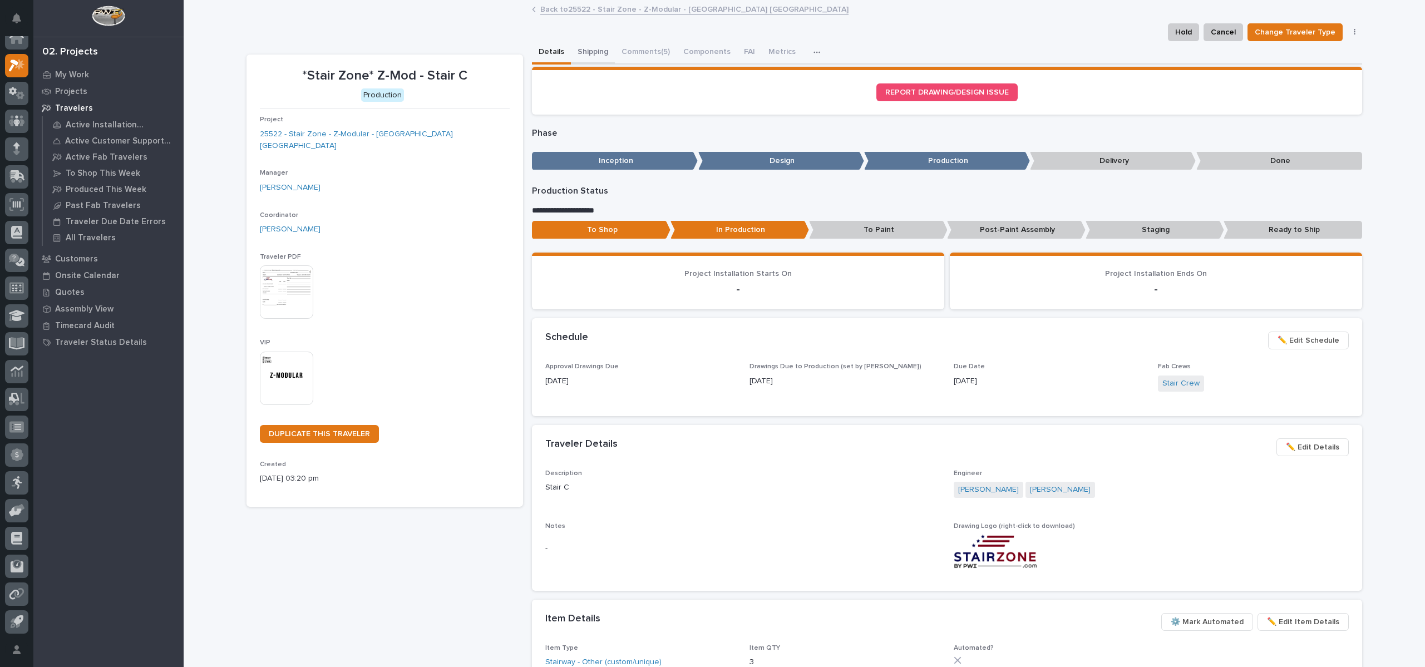
click at [594, 53] on button "Shipping" at bounding box center [593, 52] width 44 height 23
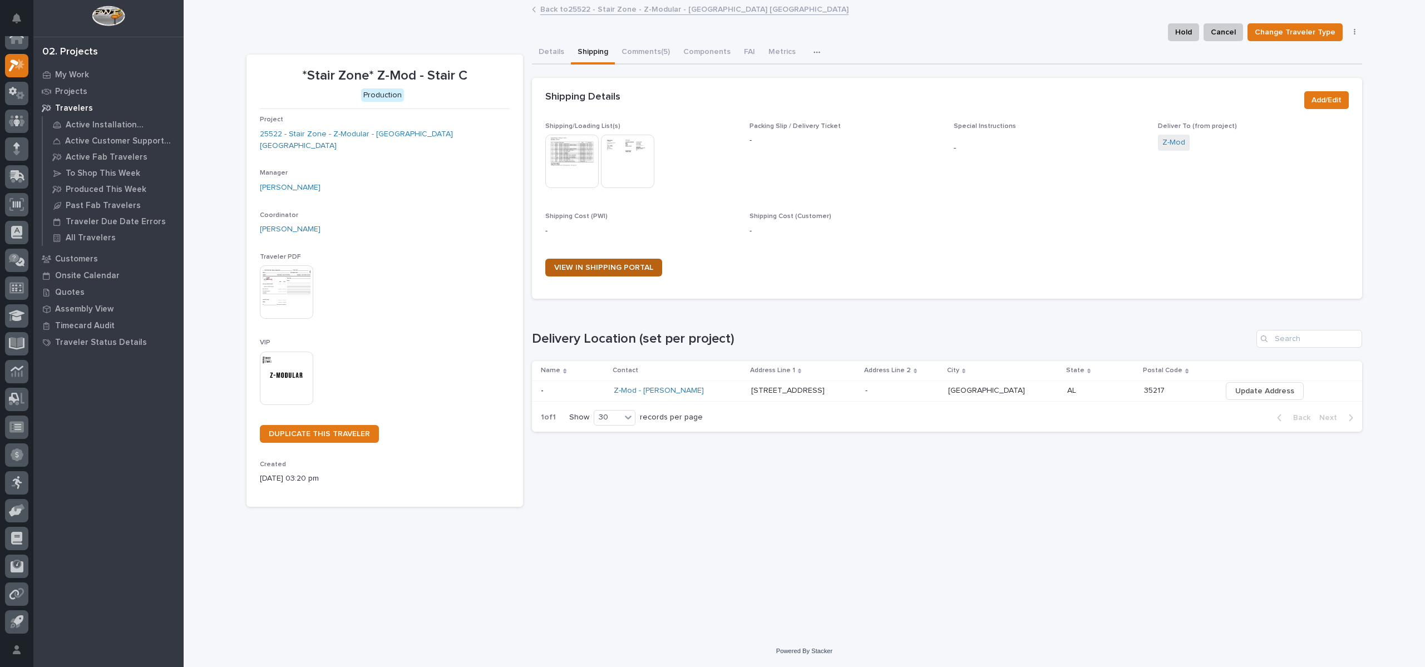
click at [620, 266] on span "VIEW IN SHIPPING PORTAL" at bounding box center [603, 268] width 99 height 8
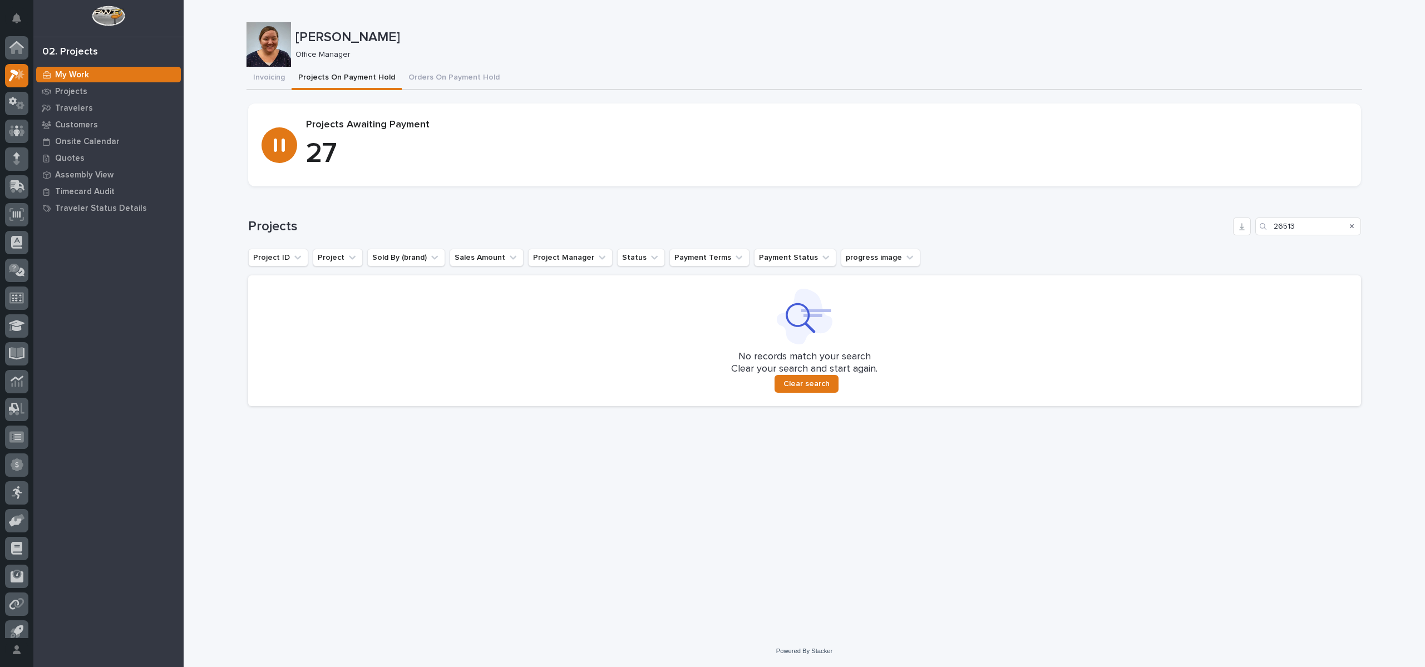
scroll to position [10, 0]
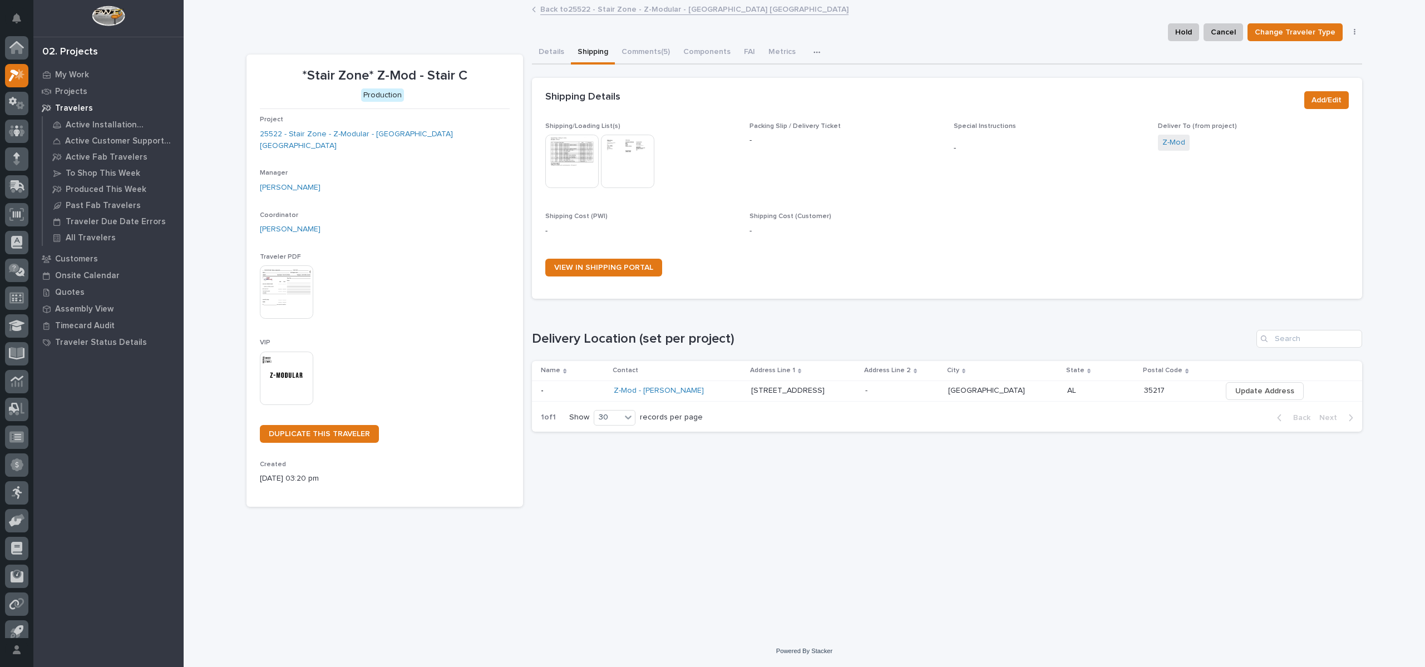
scroll to position [10, 0]
click at [652, 45] on button "Comments (5)" at bounding box center [646, 52] width 62 height 23
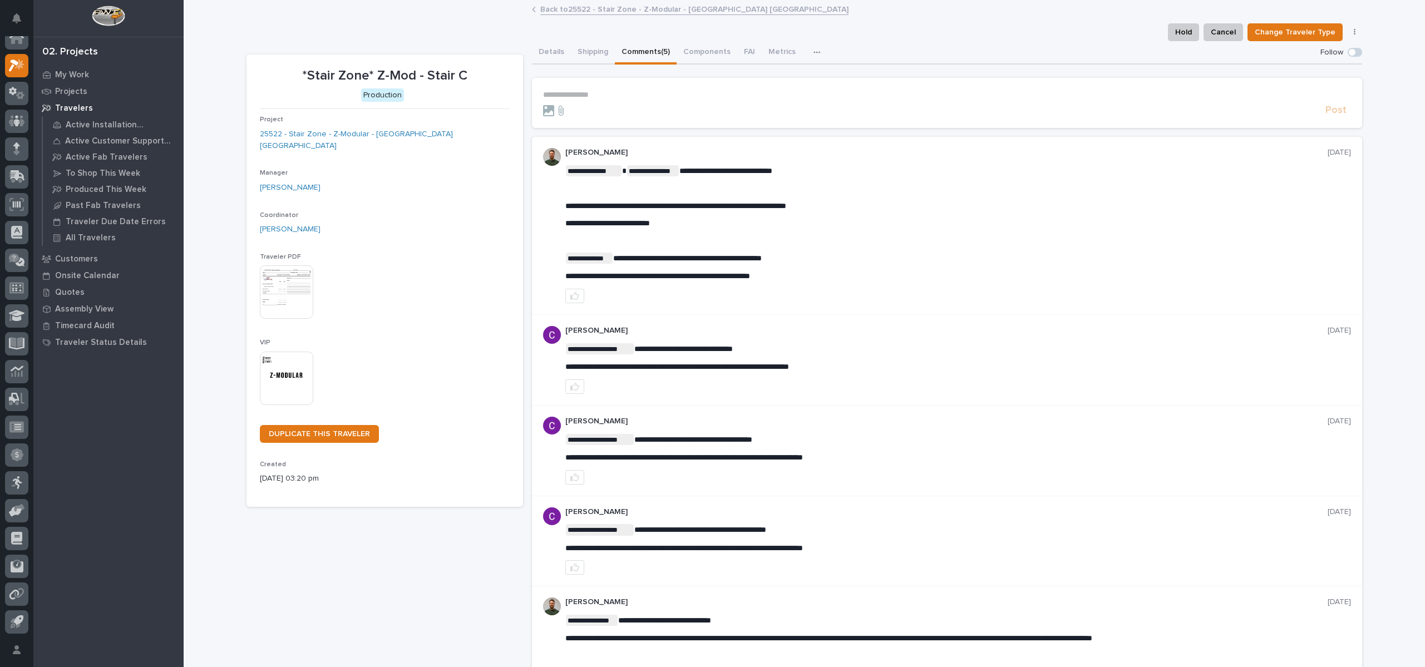
click at [814, 48] on icon "button" at bounding box center [817, 52] width 7 height 8
click at [590, 52] on button "Shipping" at bounding box center [593, 52] width 44 height 23
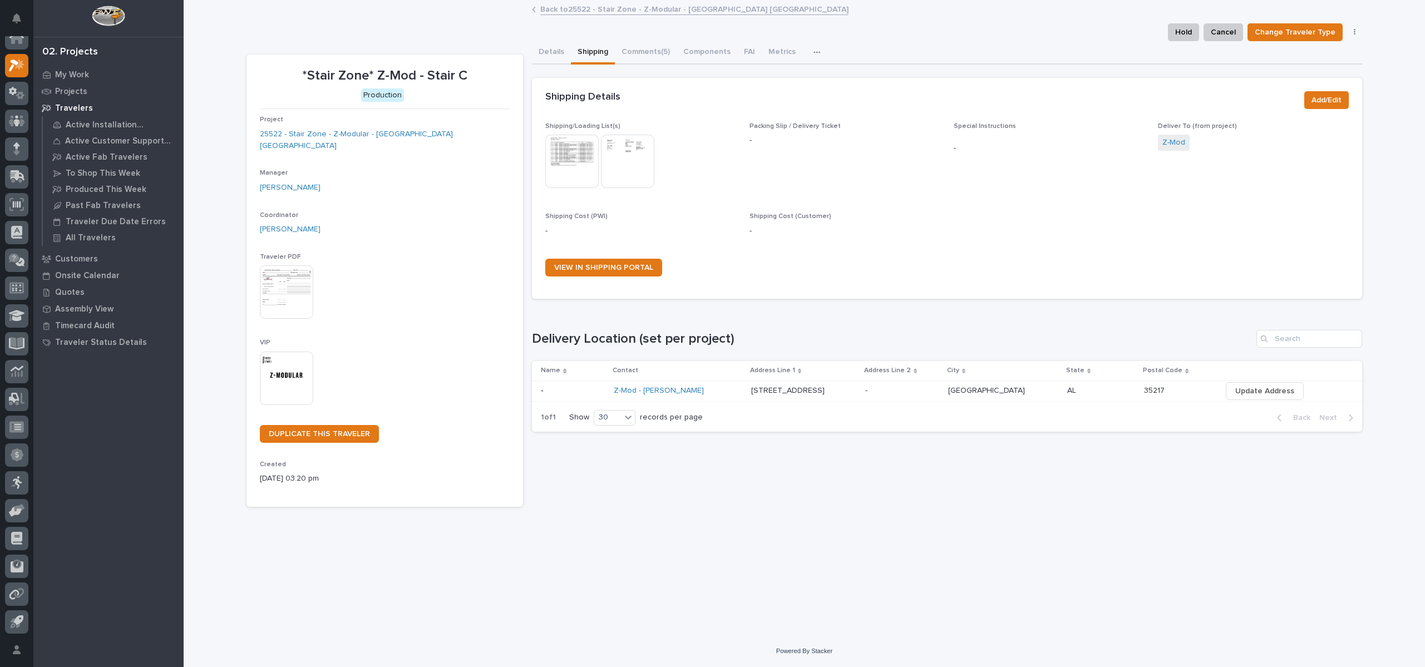
click at [672, 2] on link "Back to 25522 - Stair Zone - Z-Modular - [GEOGRAPHIC_DATA] [GEOGRAPHIC_DATA]" at bounding box center [694, 8] width 308 height 13
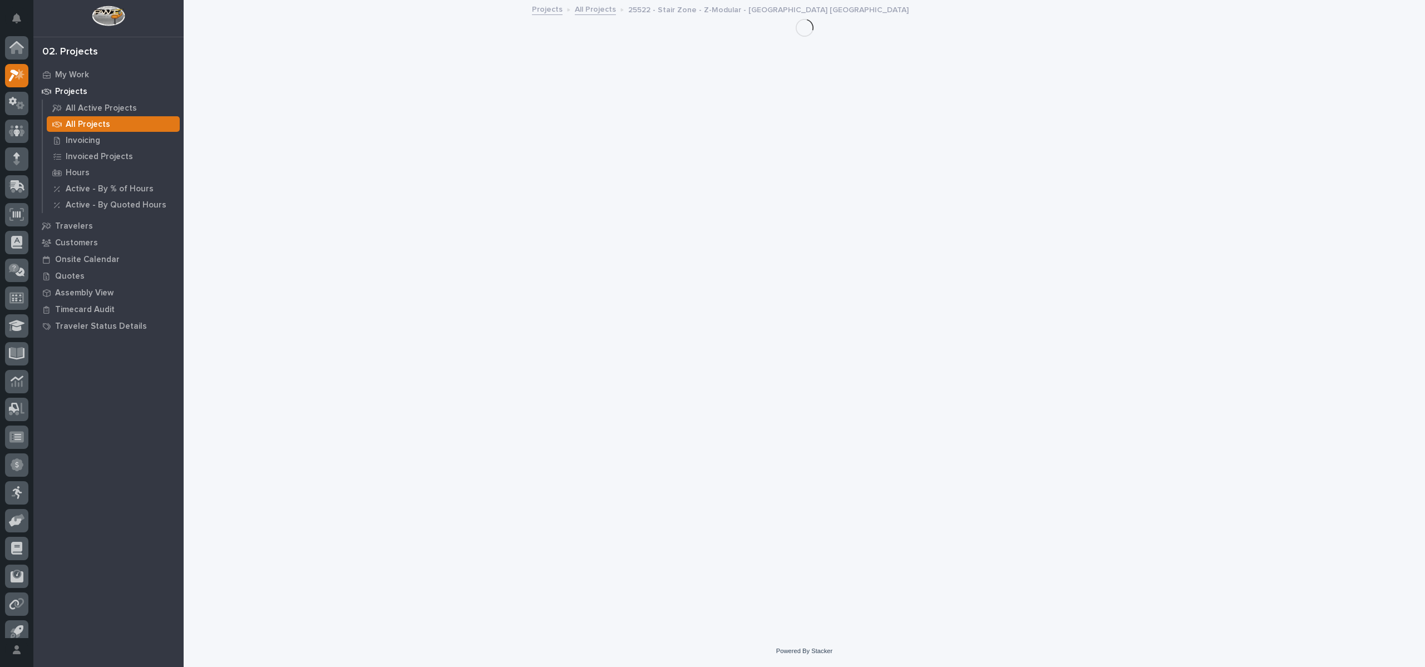
scroll to position [10, 0]
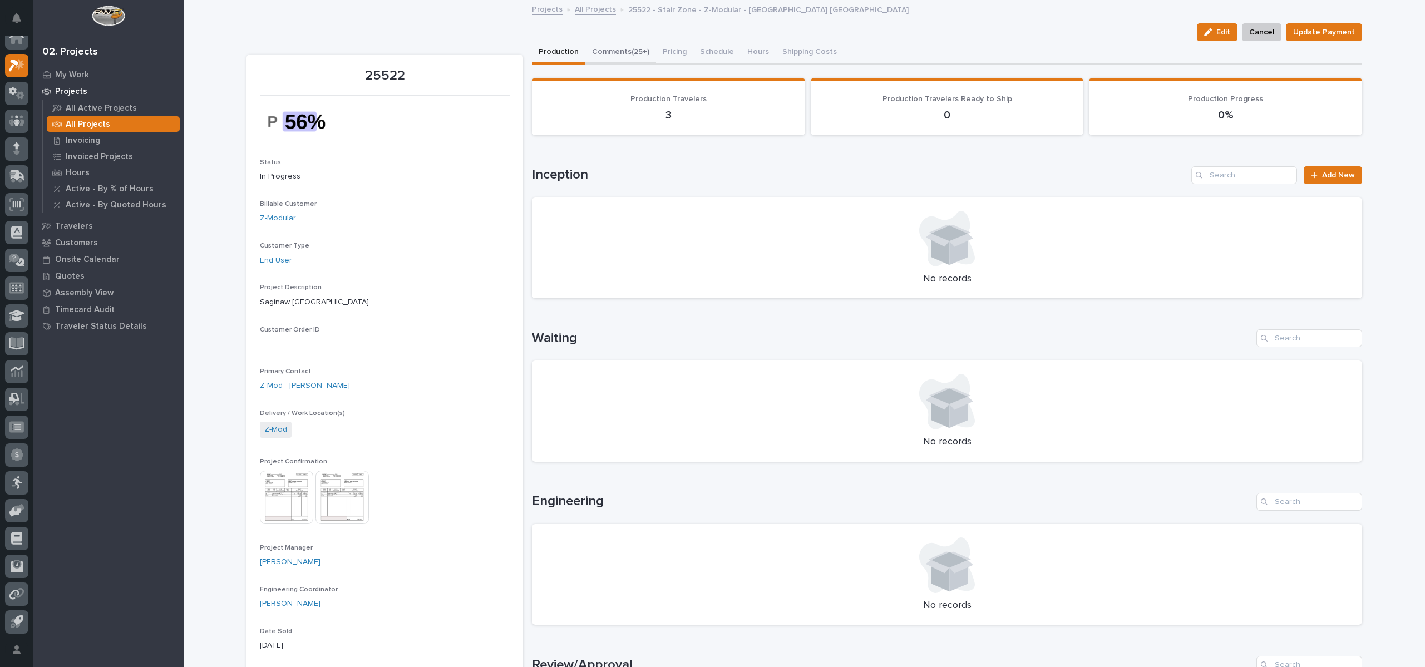
click at [630, 56] on button "Comments (25+)" at bounding box center [621, 52] width 71 height 23
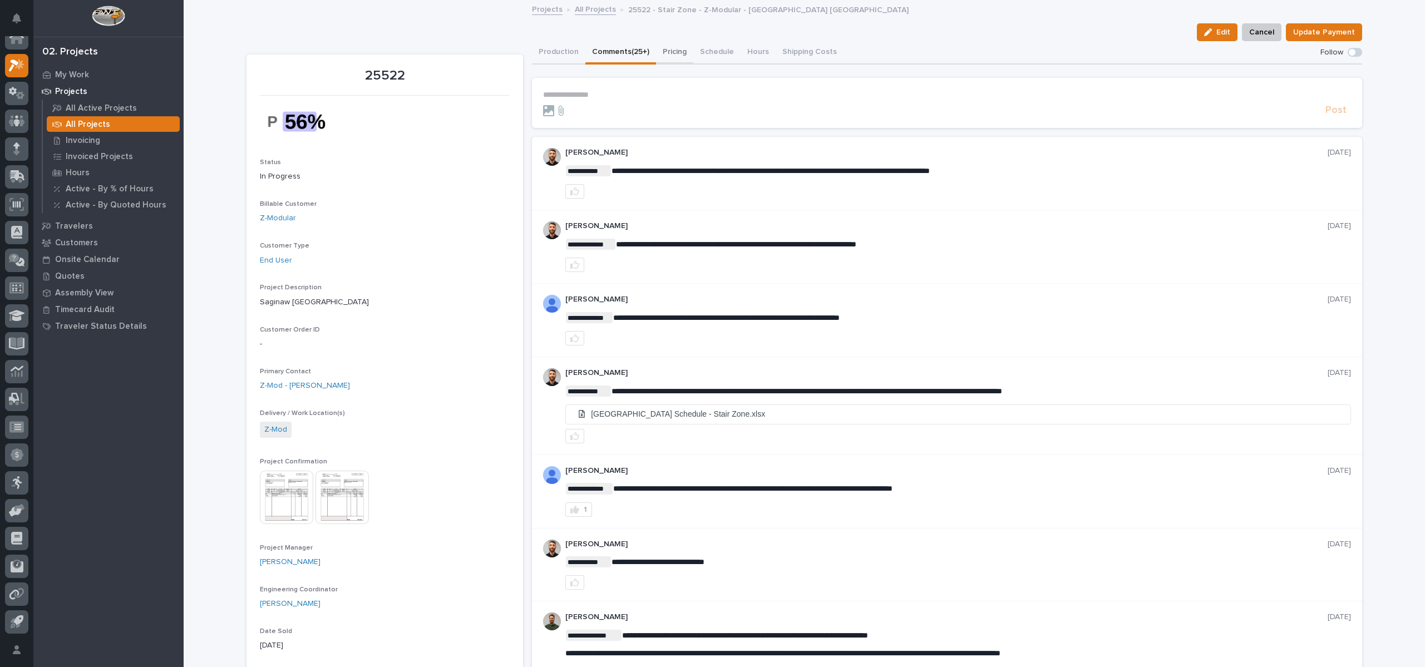
click at [673, 50] on button "Pricing" at bounding box center [674, 52] width 37 height 23
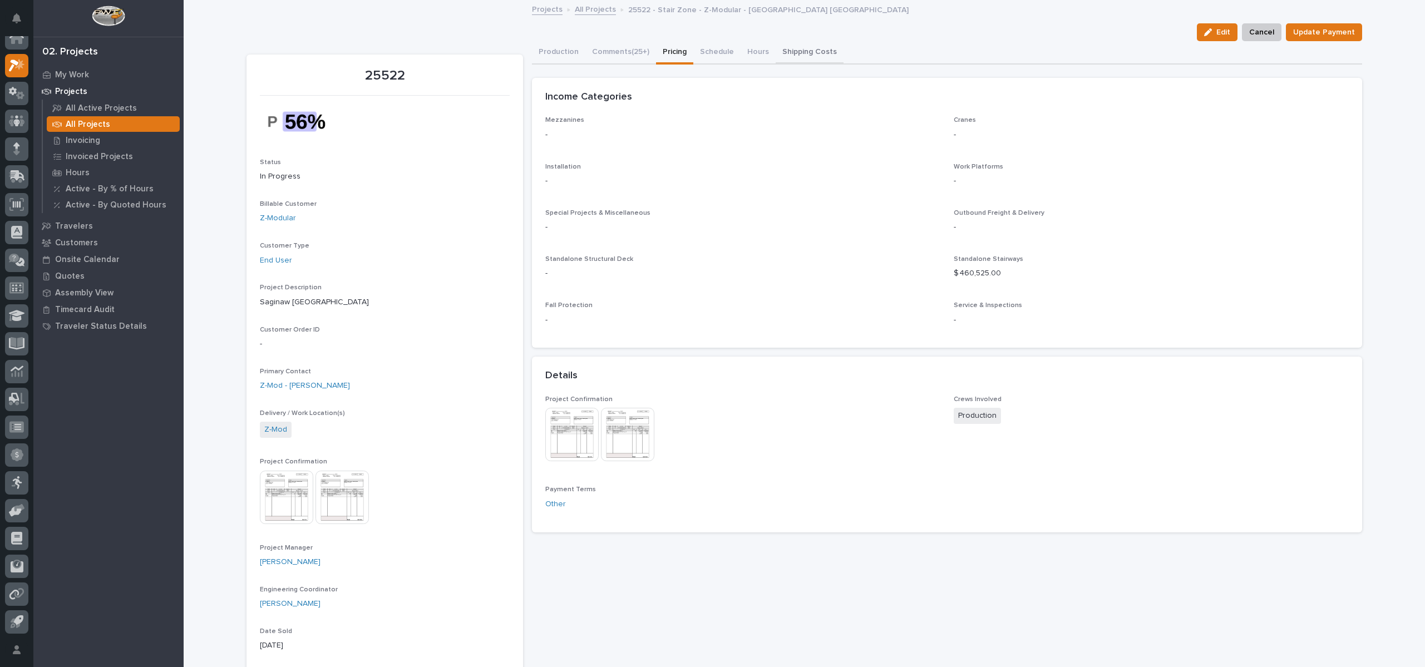
click at [788, 50] on button "Shipping Costs" at bounding box center [810, 52] width 68 height 23
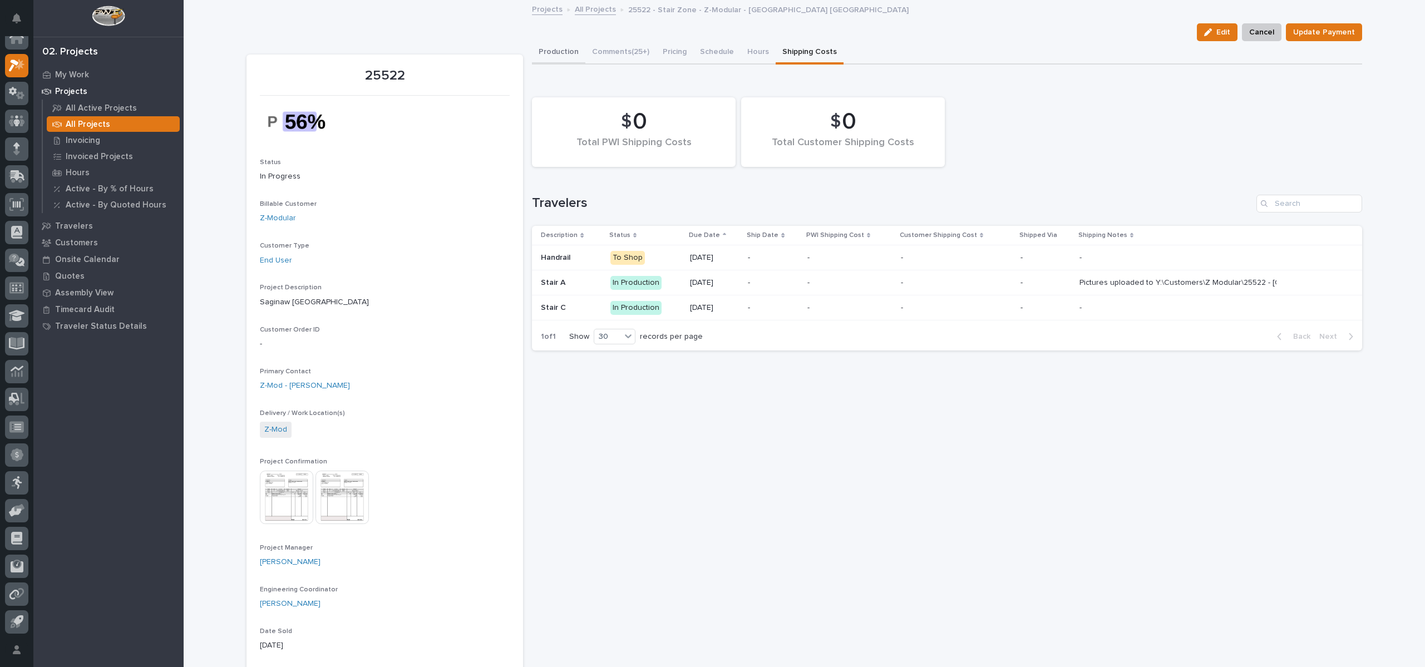
click at [572, 53] on button "Production" at bounding box center [558, 52] width 53 height 23
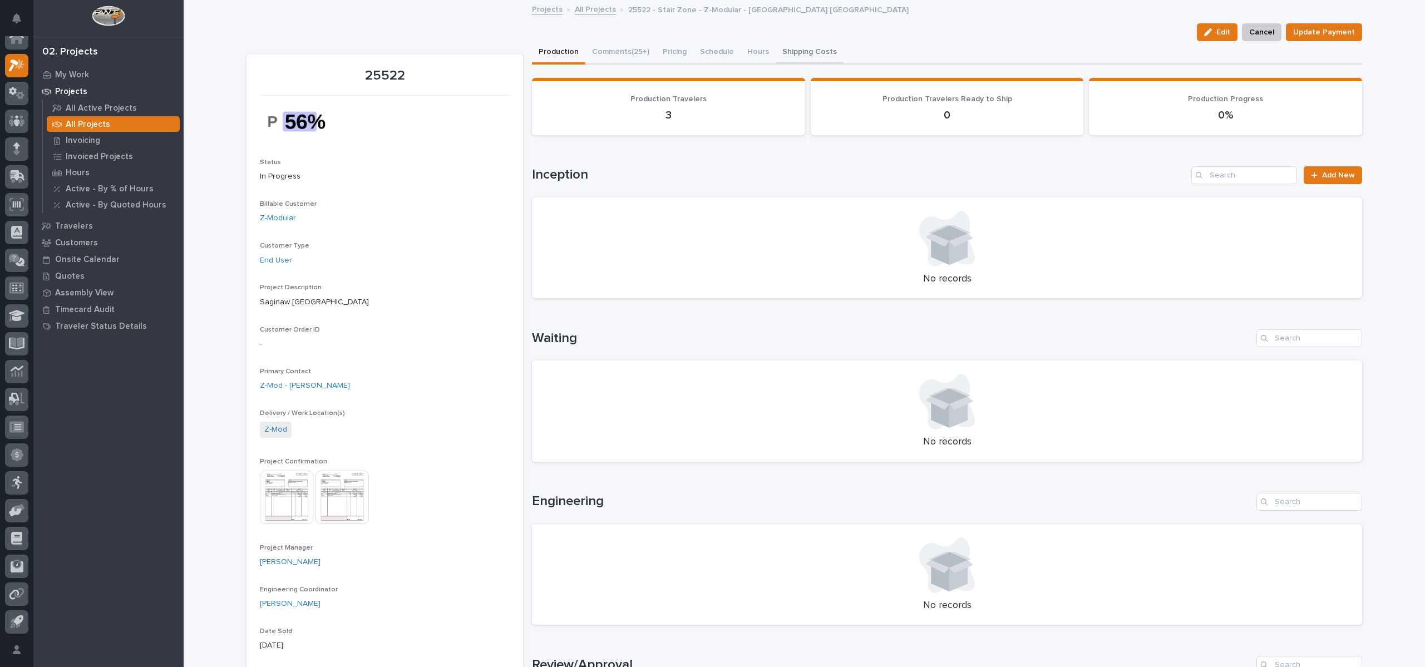
click at [795, 55] on button "Shipping Costs" at bounding box center [810, 52] width 68 height 23
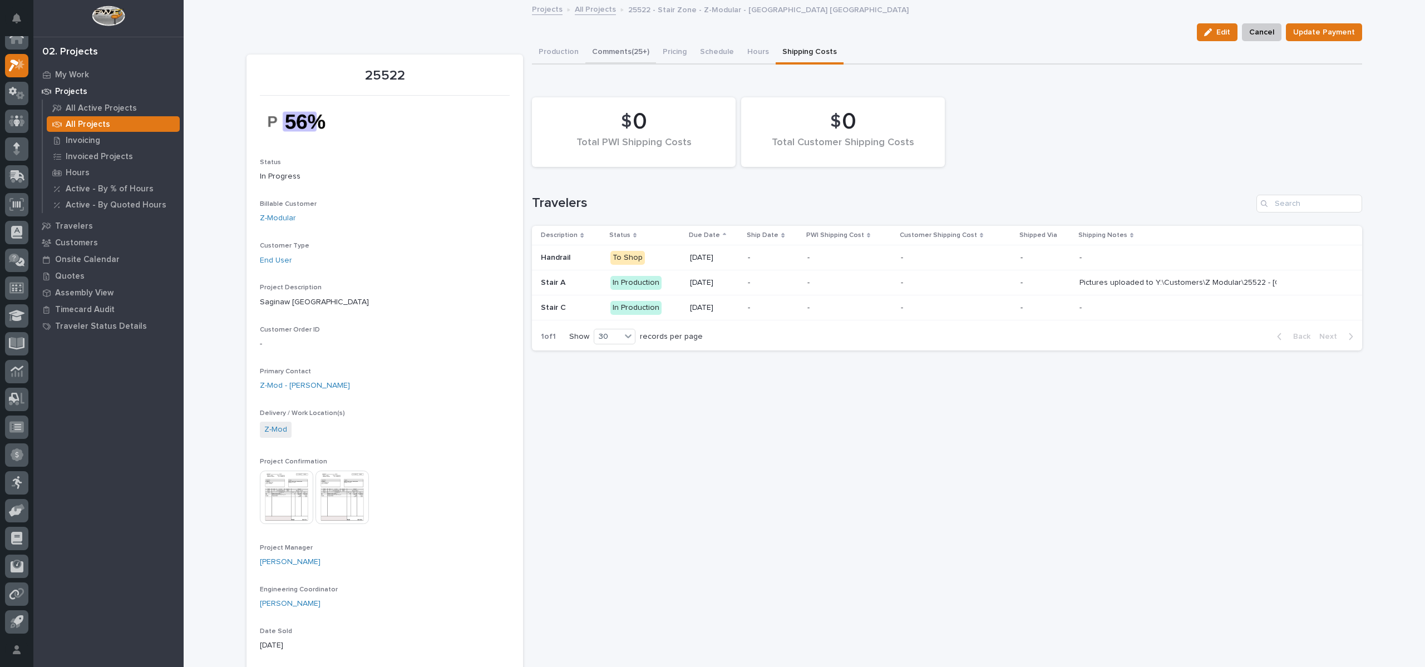
click at [626, 53] on button "Comments (25+)" at bounding box center [621, 52] width 71 height 23
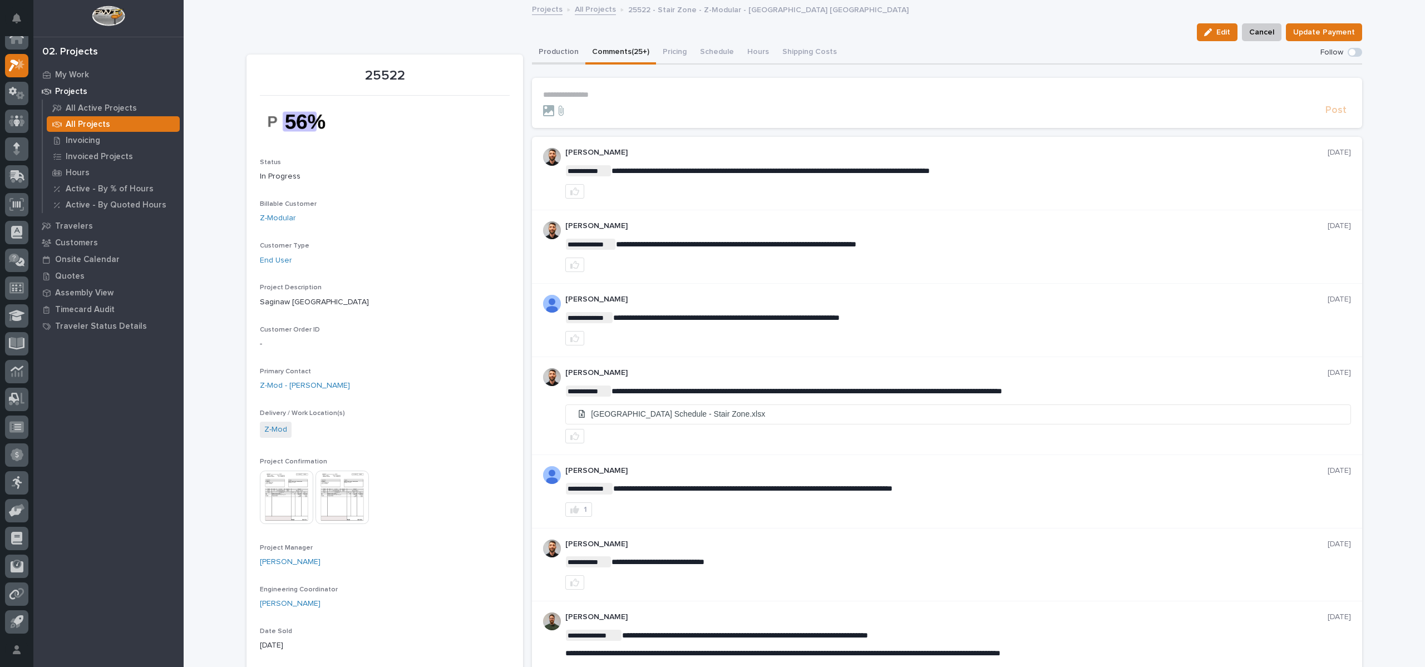
click at [551, 46] on button "Production" at bounding box center [558, 52] width 53 height 23
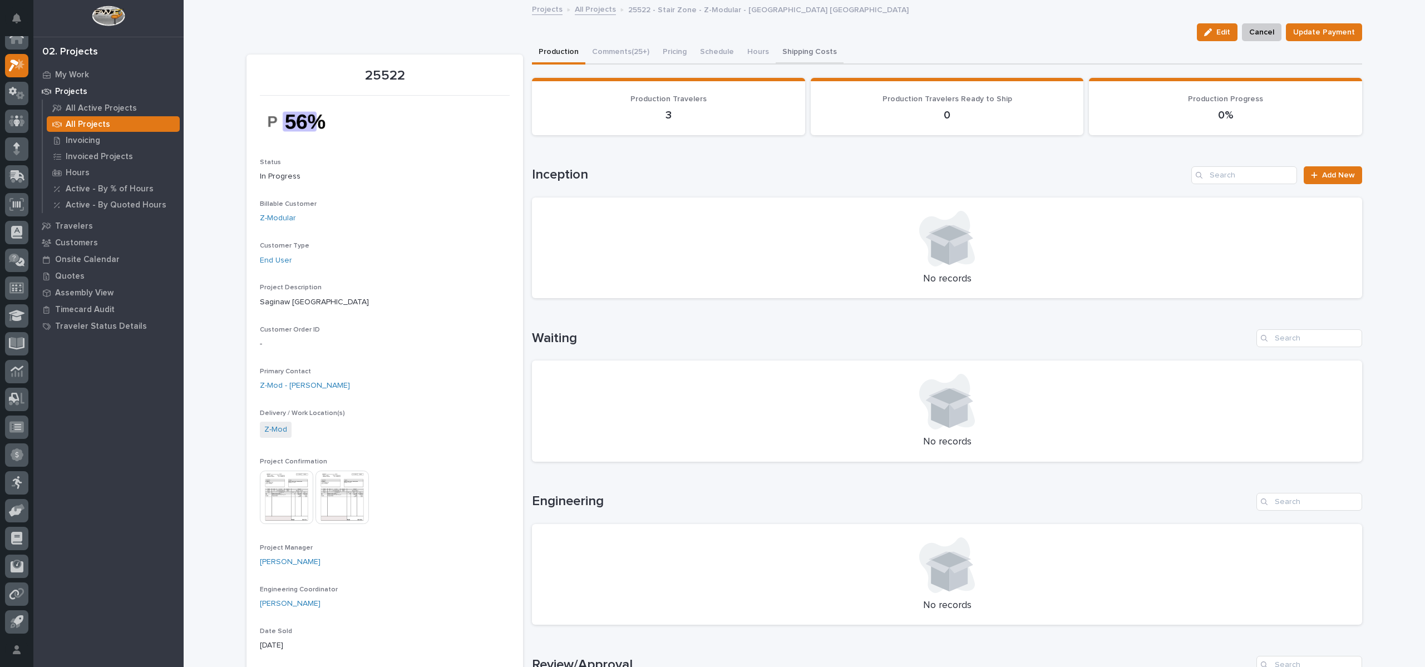
click at [805, 56] on button "Shipping Costs" at bounding box center [810, 52] width 68 height 23
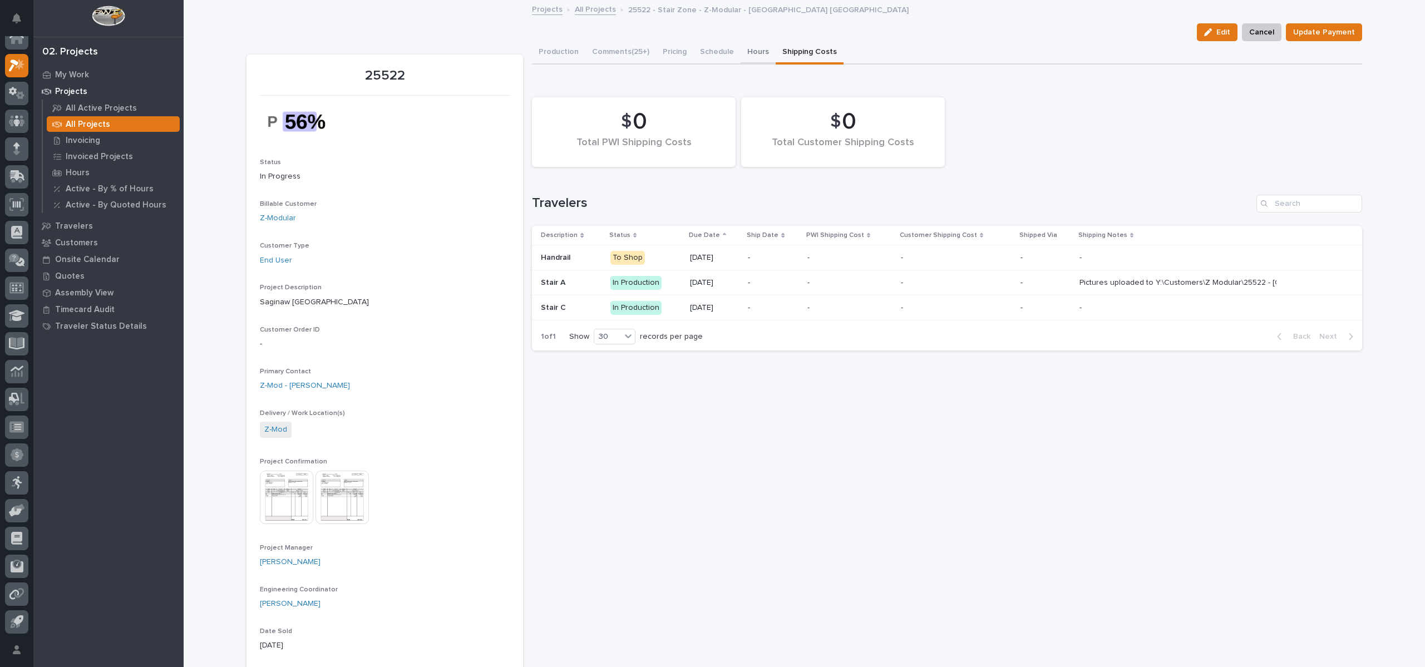
click at [741, 46] on button "Hours" at bounding box center [758, 52] width 35 height 23
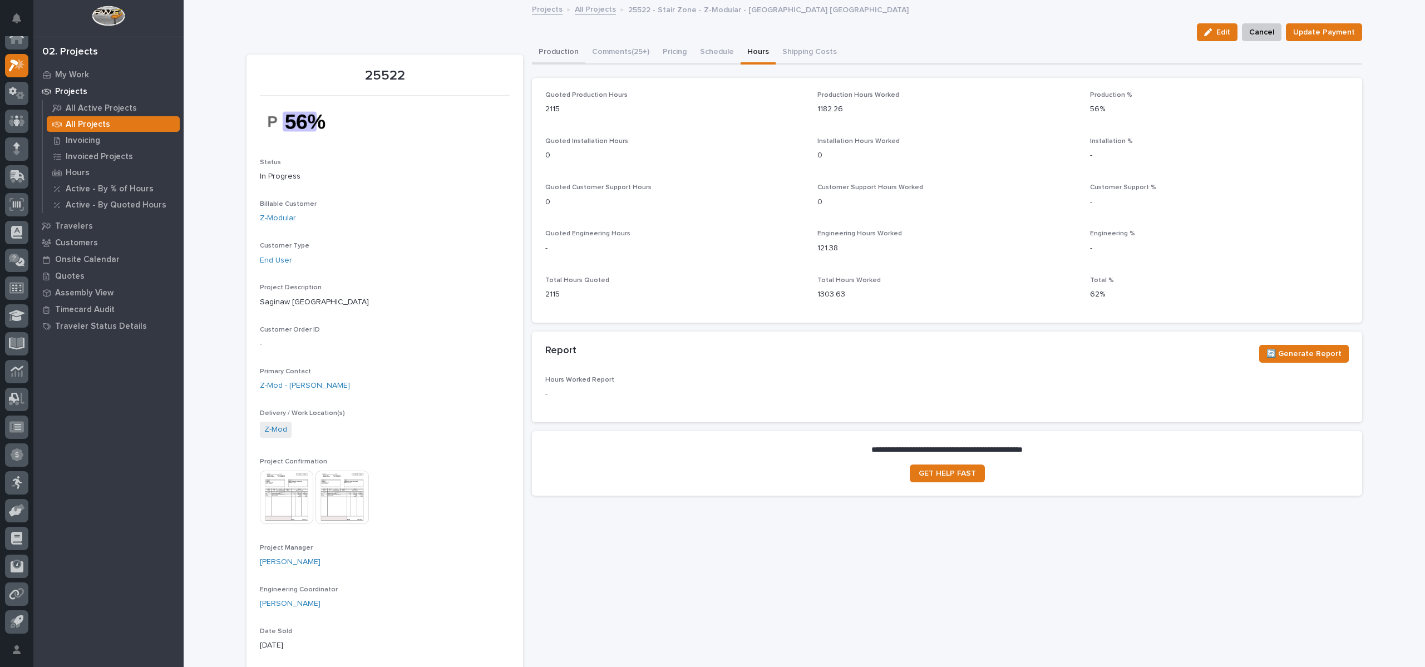
click at [548, 50] on button "Production" at bounding box center [558, 52] width 53 height 23
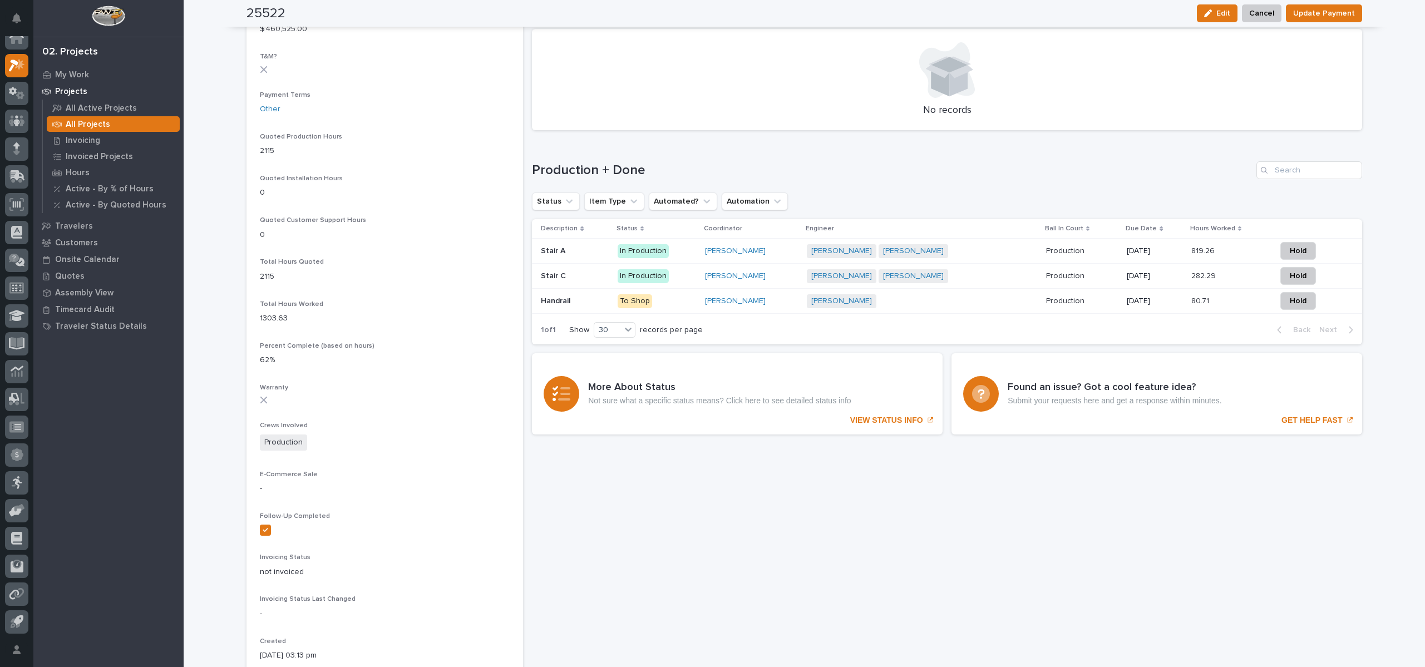
scroll to position [668, 0]
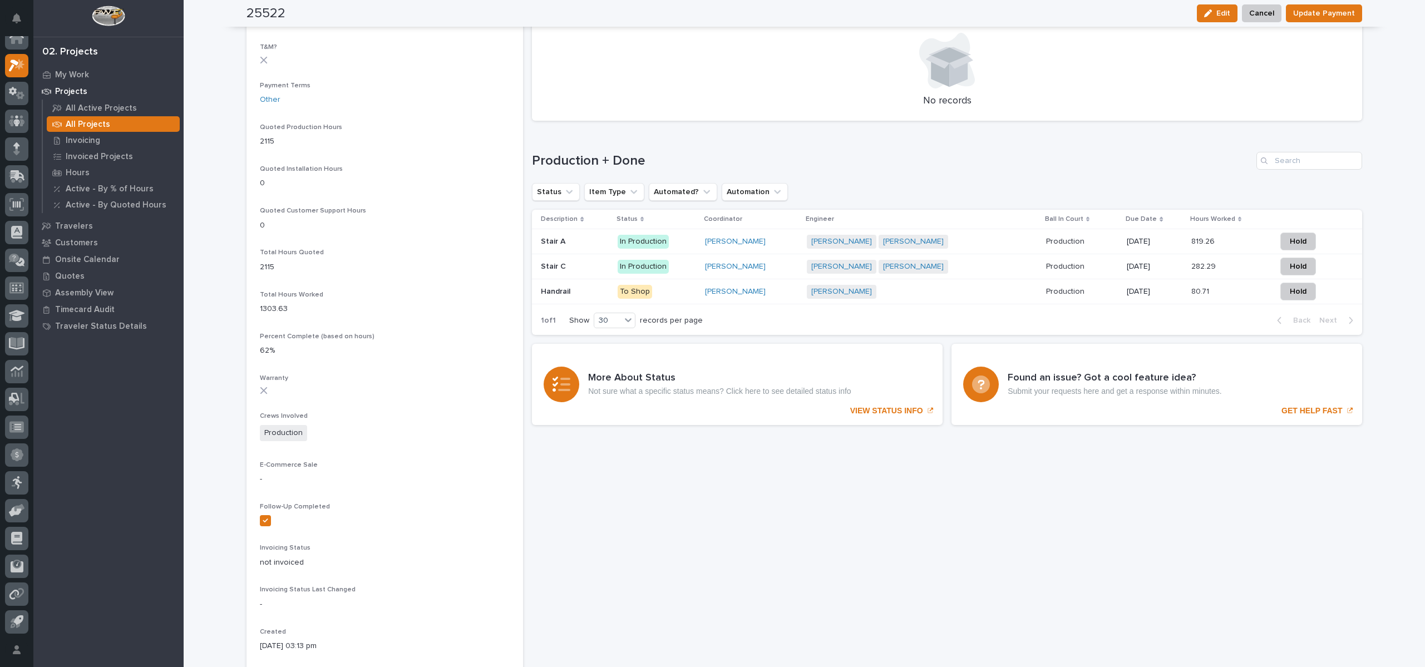
click at [588, 236] on div "Stair A Stair A" at bounding box center [575, 242] width 68 height 18
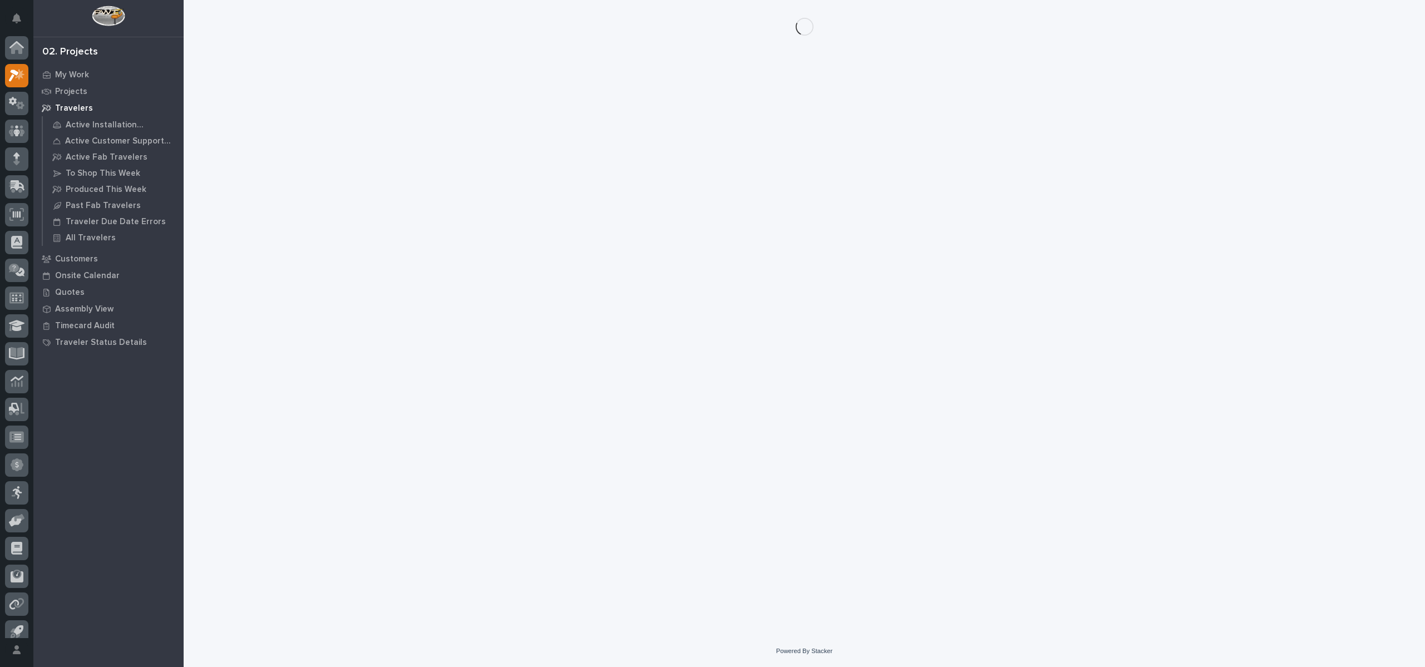
scroll to position [10, 0]
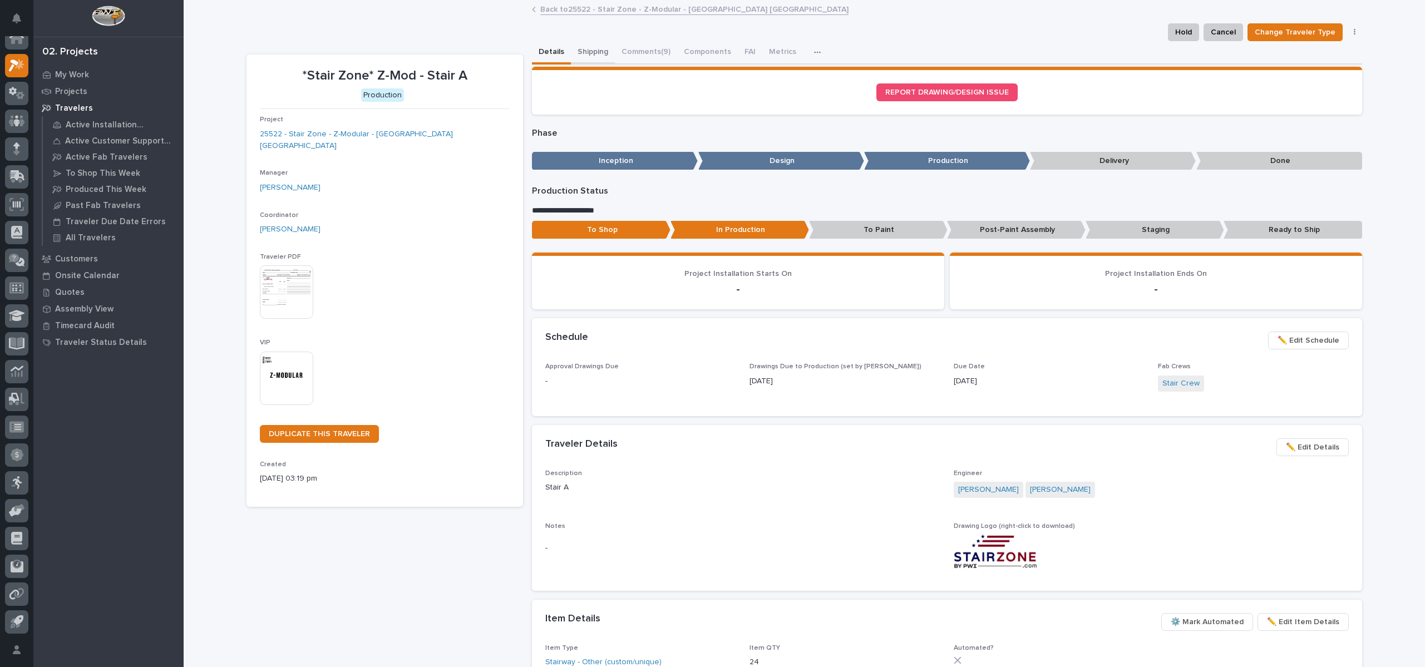
click at [583, 42] on button "Shipping" at bounding box center [593, 52] width 44 height 23
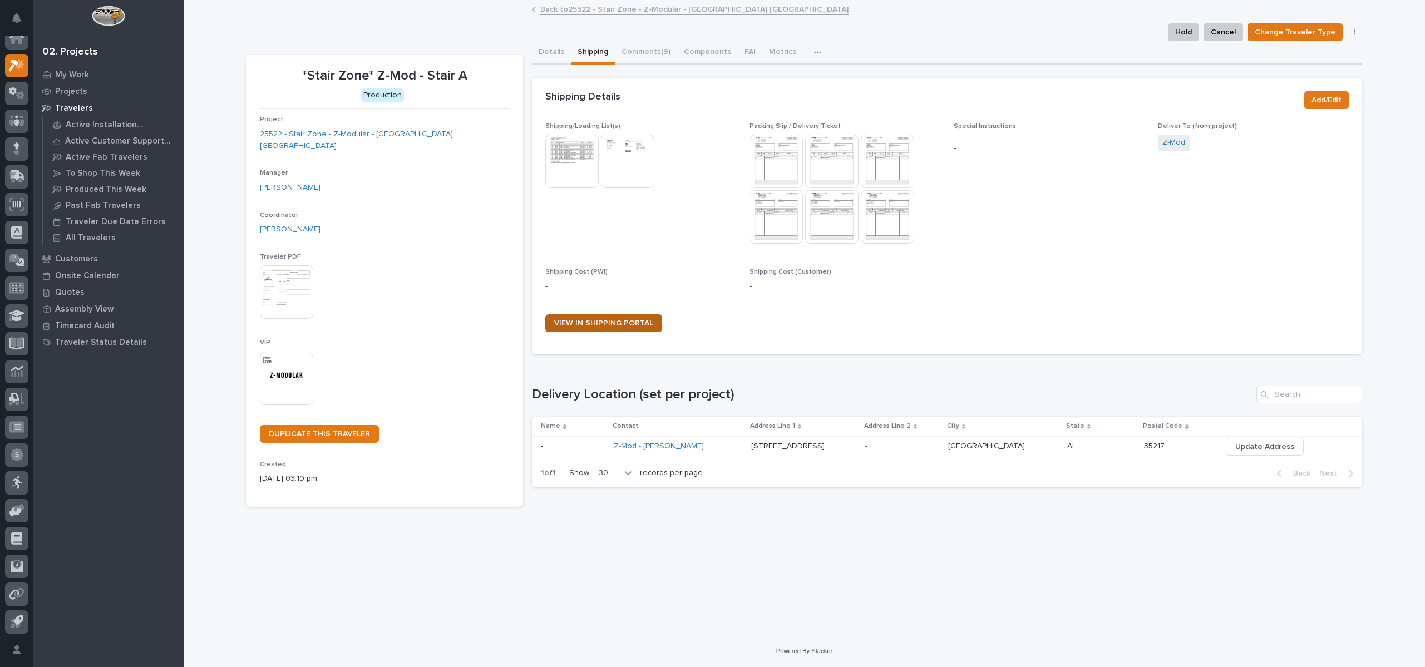
click at [580, 321] on span "VIEW IN SHIPPING PORTAL" at bounding box center [603, 323] width 99 height 8
click at [81, 89] on p "Projects" at bounding box center [71, 92] width 32 height 10
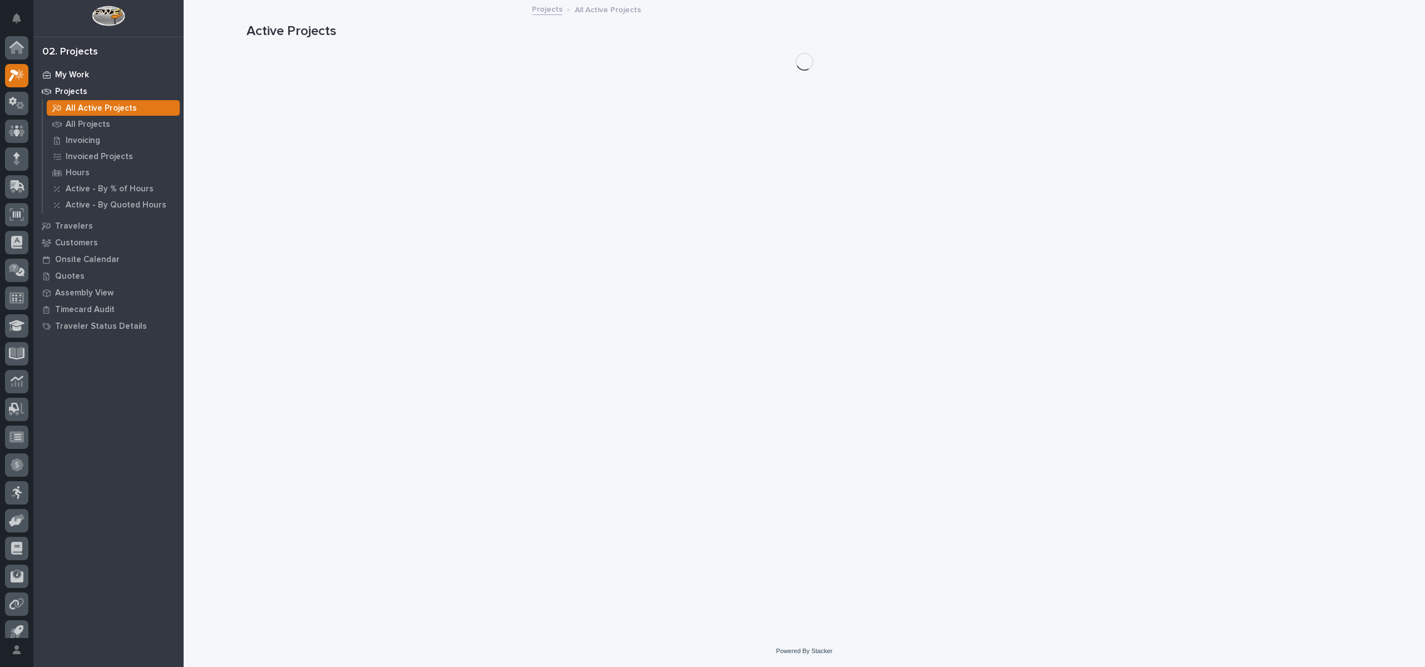
scroll to position [10, 0]
click at [82, 73] on p "My Work" at bounding box center [72, 75] width 34 height 10
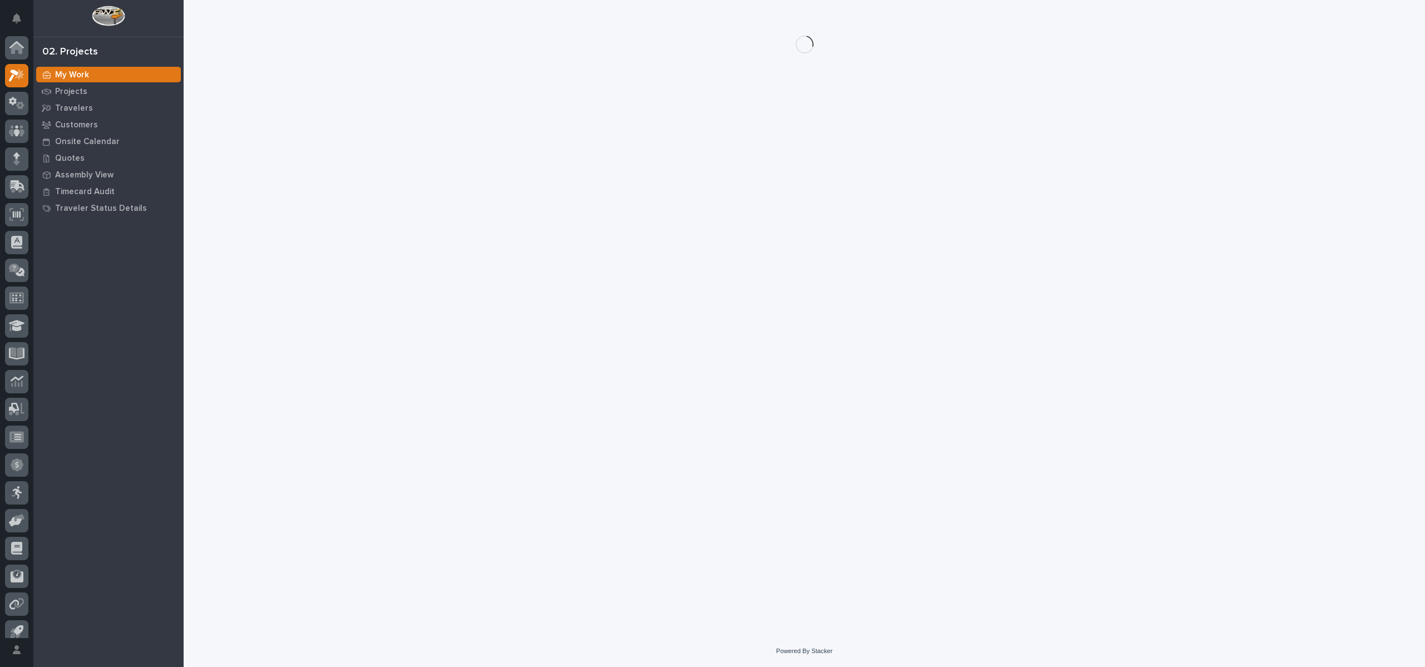
scroll to position [10, 0]
